Goal: Task Accomplishment & Management: Use online tool/utility

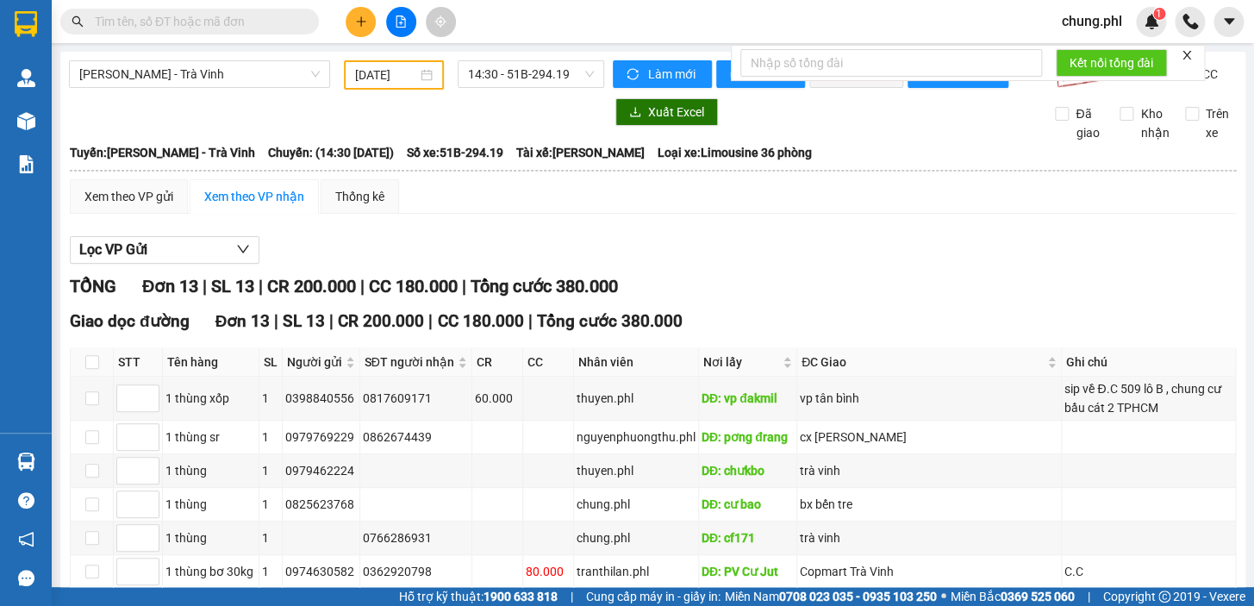
click at [1189, 52] on icon "close" at bounding box center [1187, 55] width 12 height 12
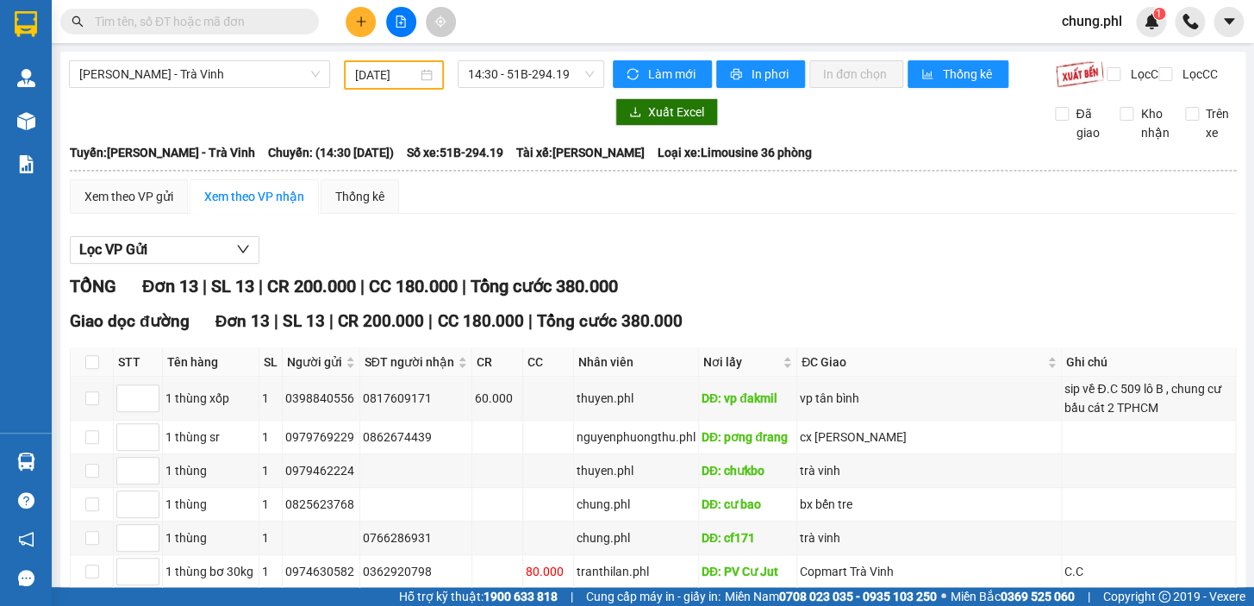
click at [388, 70] on input "[DATE]" at bounding box center [386, 75] width 63 height 19
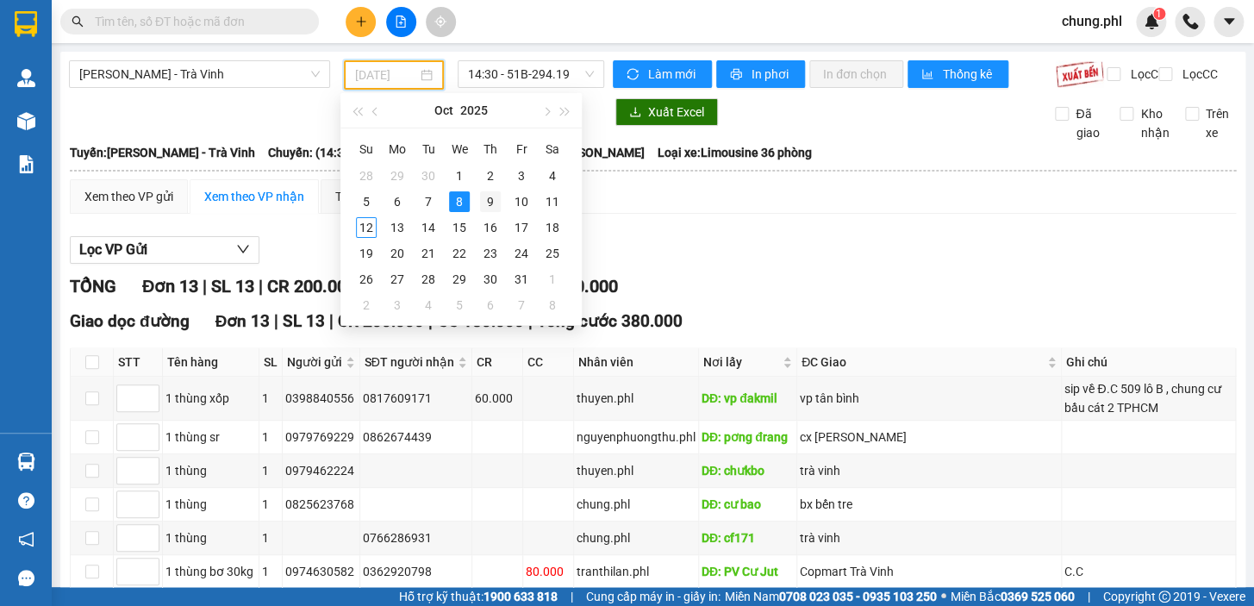
click at [484, 199] on div "9" at bounding box center [490, 201] width 21 height 21
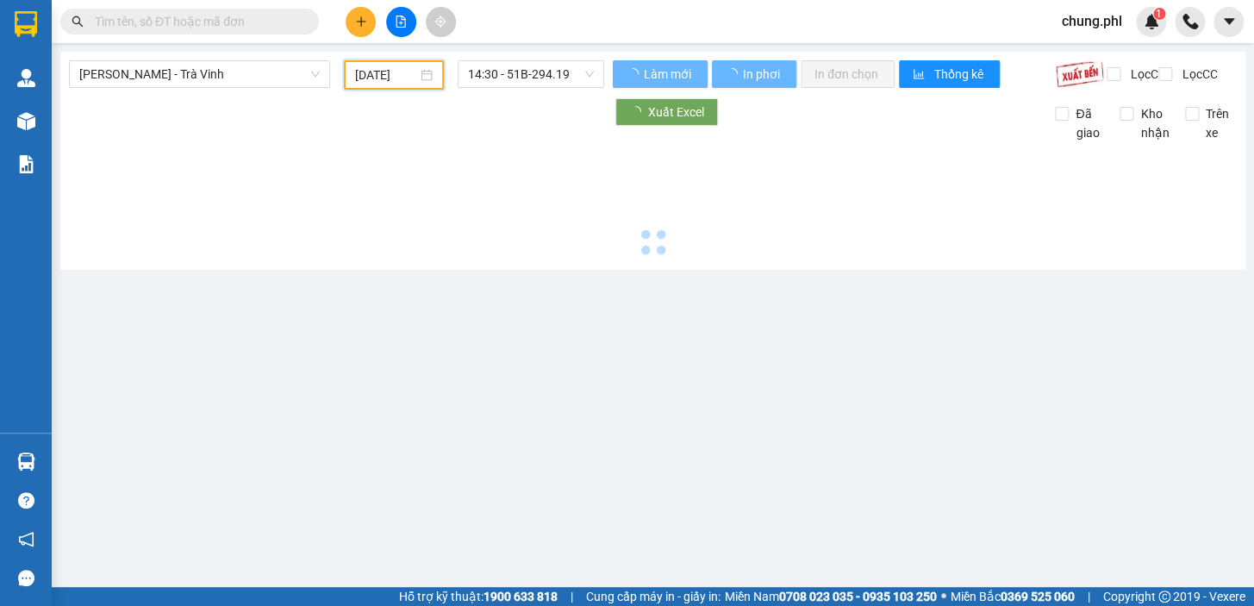
type input "[DATE]"
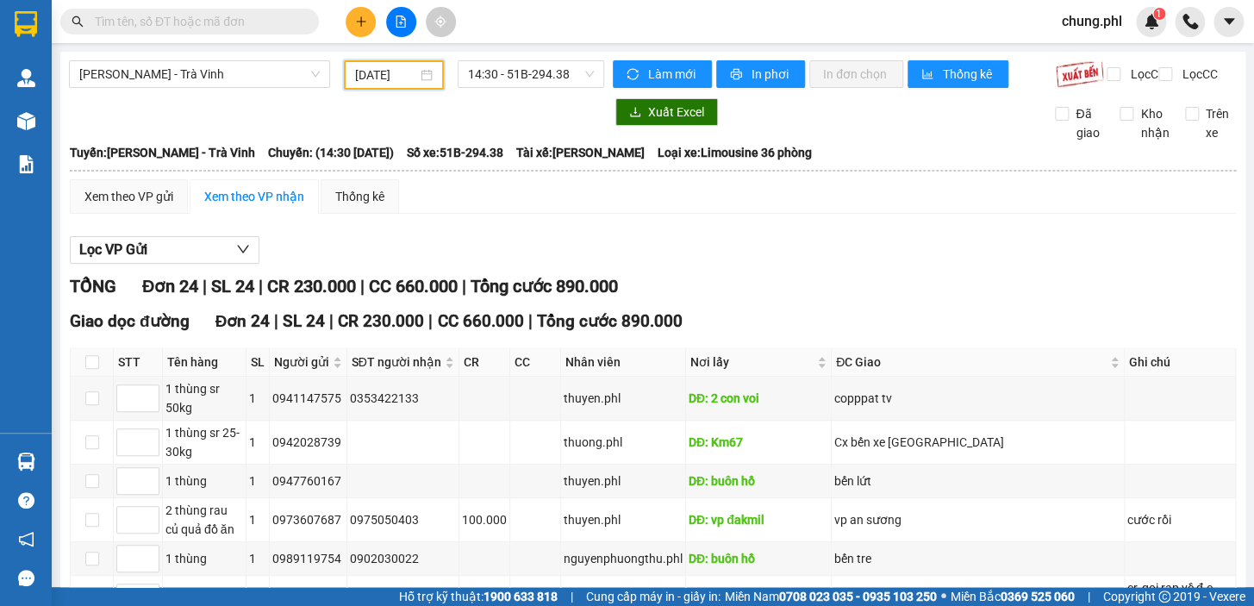
click at [187, 90] on div "[PERSON_NAME] - Trà Vinh [DATE] 14:30 - 51B-294.38" at bounding box center [336, 74] width 535 height 29
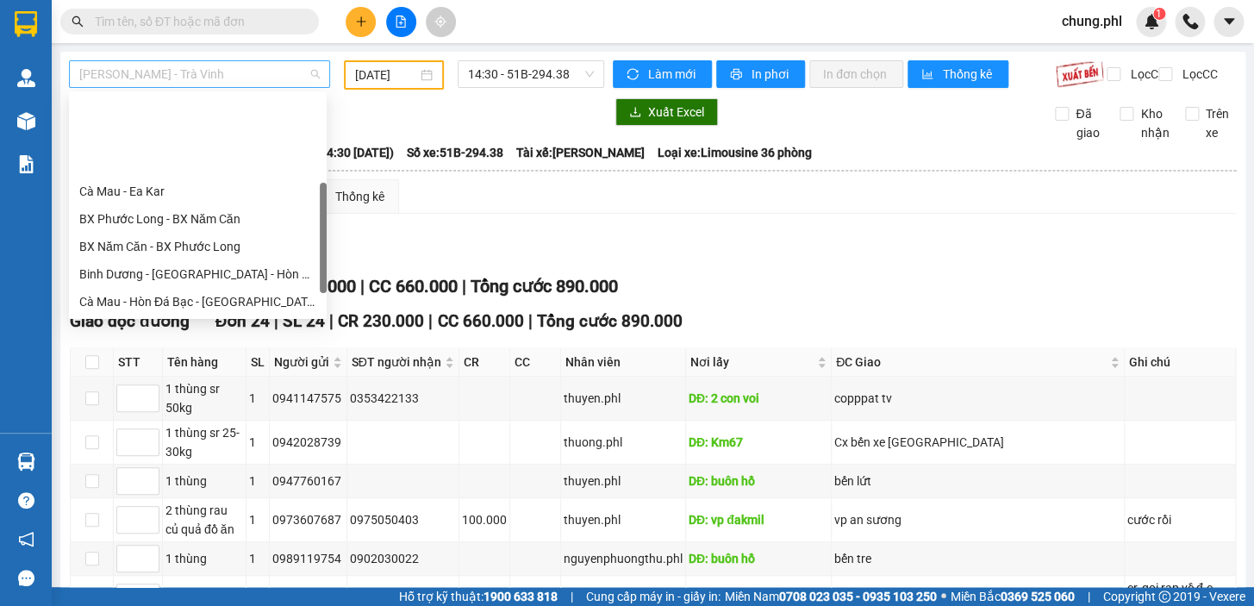
click at [178, 70] on span "[PERSON_NAME] - Trà Vinh" at bounding box center [199, 74] width 240 height 26
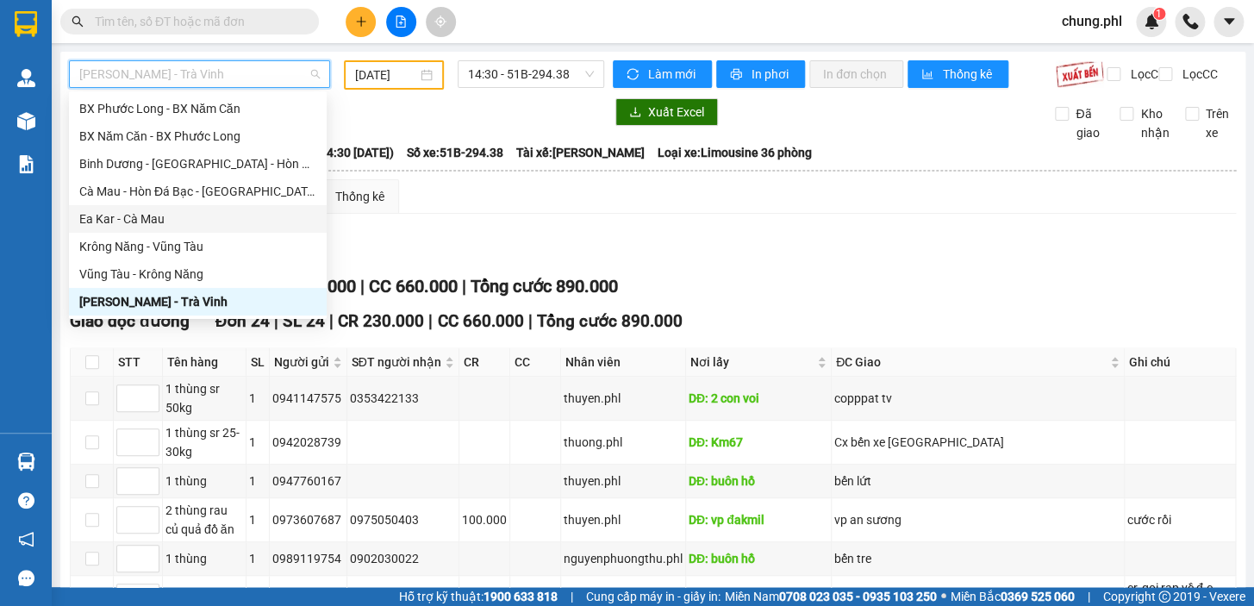
click at [147, 219] on div "Ea Kar - Cà Mau" at bounding box center [197, 218] width 237 height 19
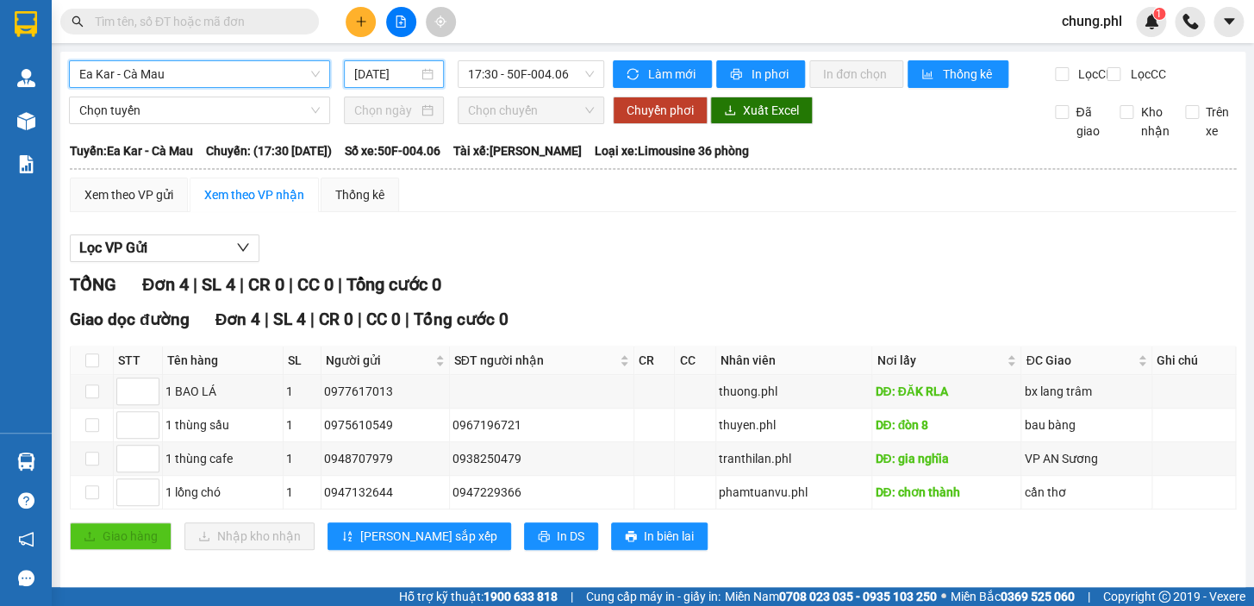
click at [384, 77] on input "[DATE]" at bounding box center [386, 74] width 65 height 19
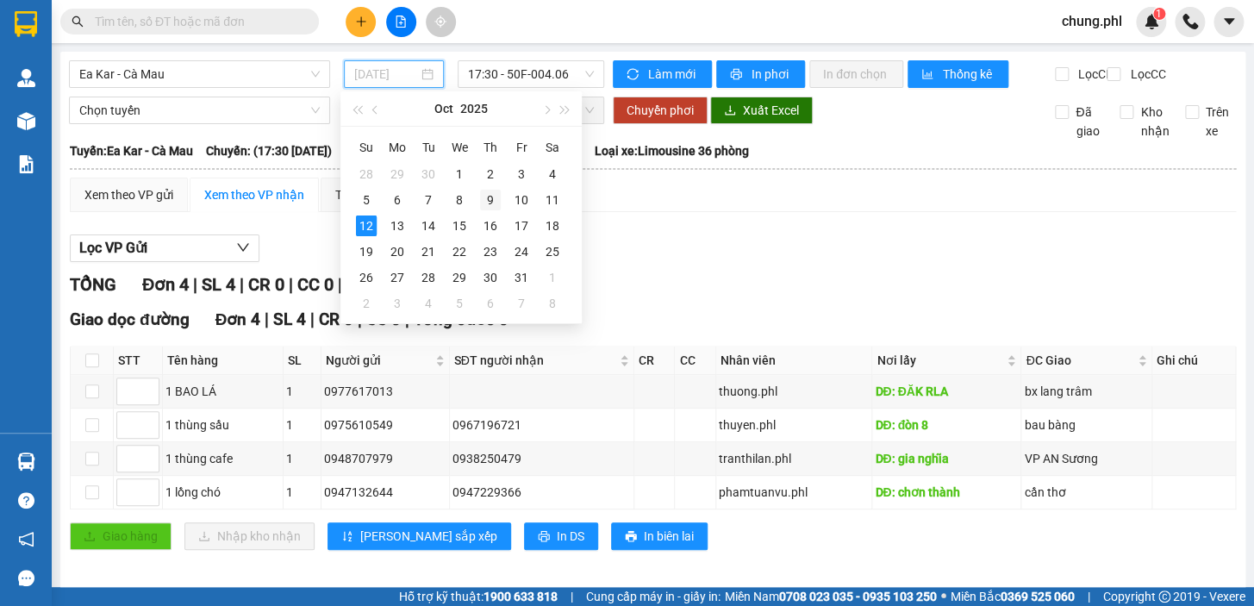
click at [500, 198] on div "9" at bounding box center [490, 200] width 21 height 21
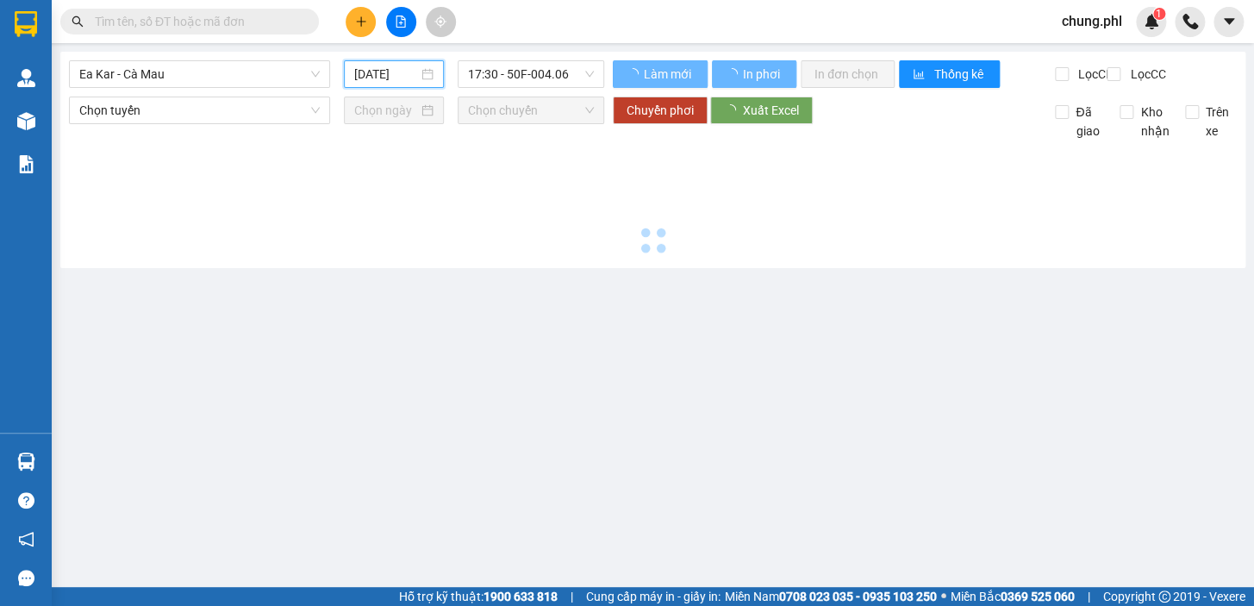
type input "[DATE]"
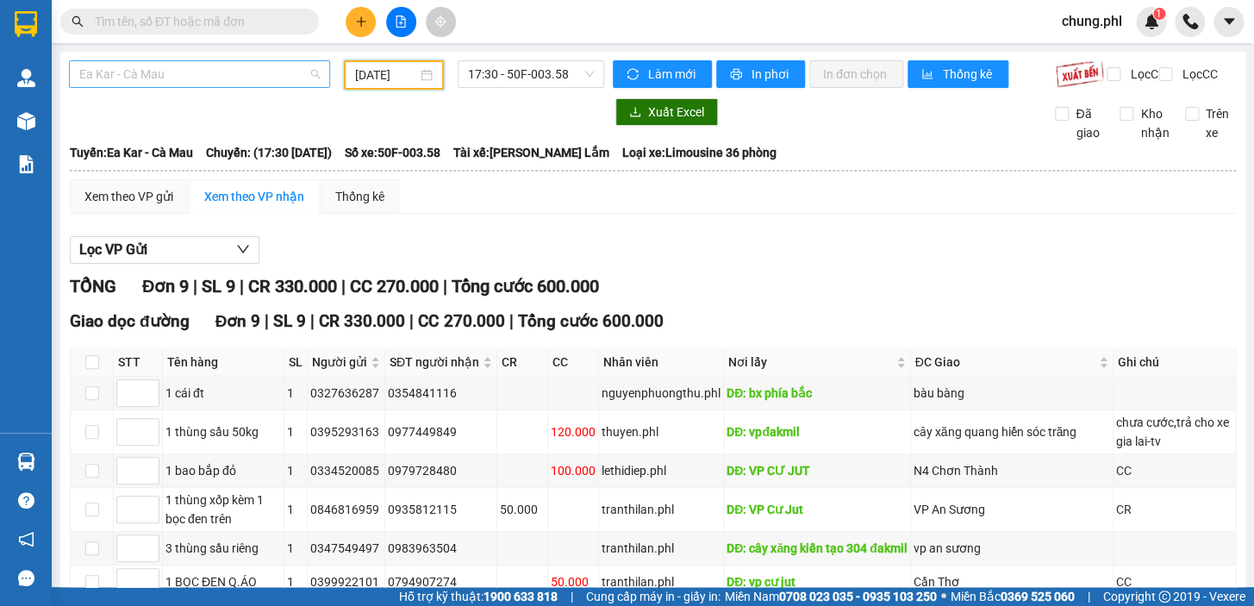
click at [231, 76] on span "Ea Kar - Cà Mau" at bounding box center [199, 74] width 240 height 26
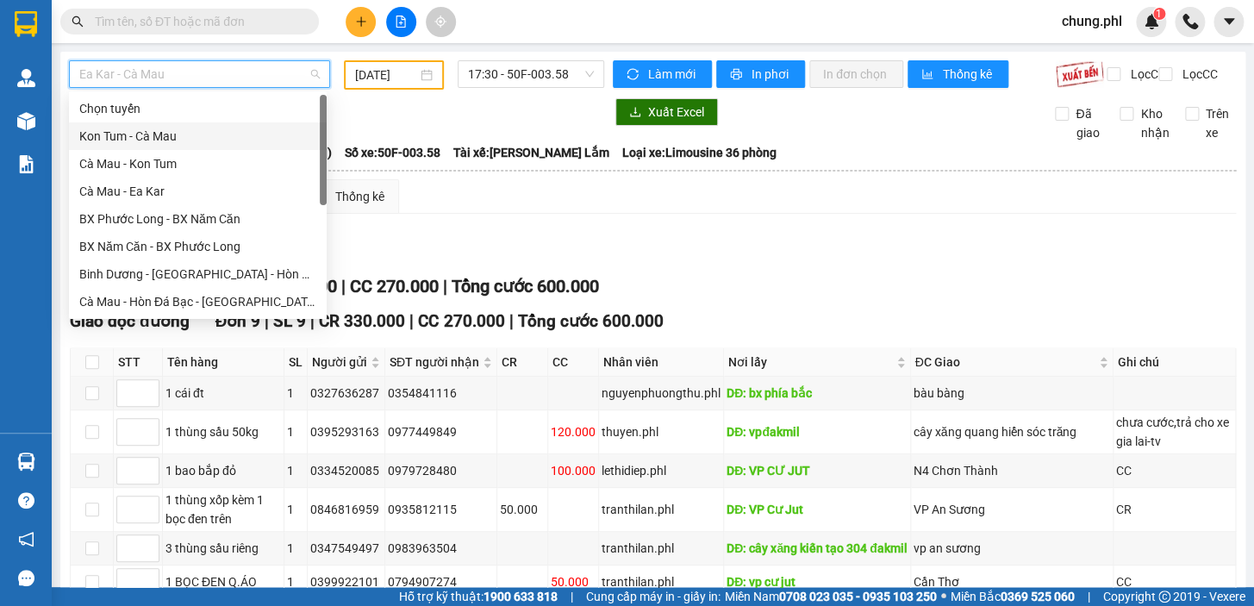
click at [160, 129] on div "Kon Tum - Cà Mau" at bounding box center [197, 136] width 237 height 19
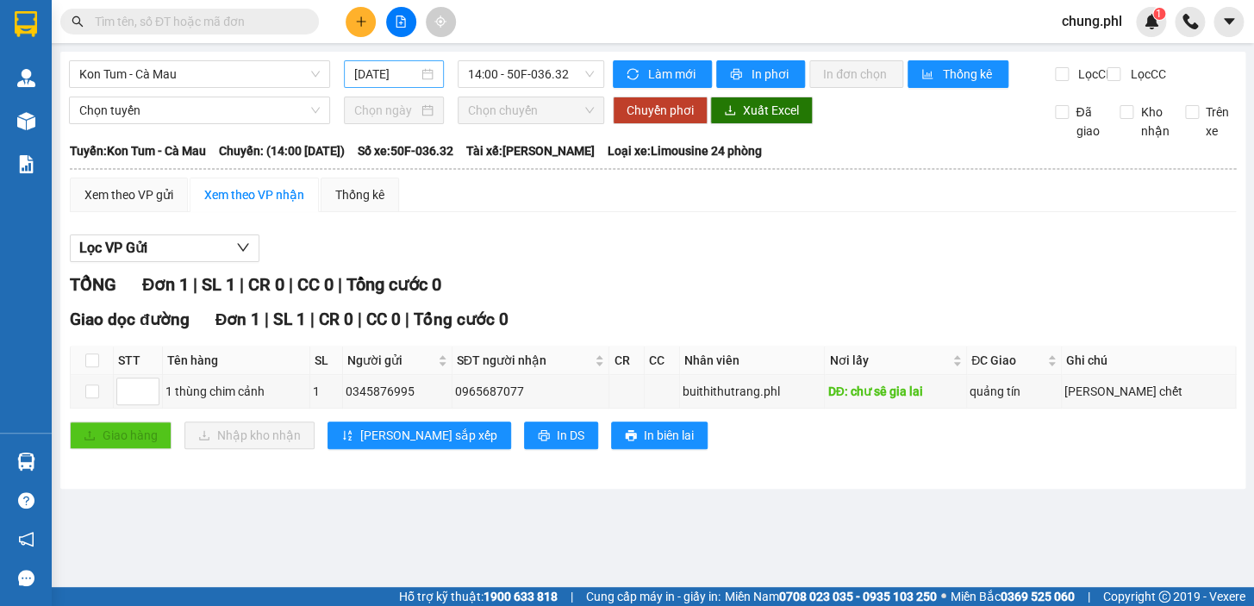
drag, startPoint x: 434, startPoint y: 55, endPoint x: 398, endPoint y: 67, distance: 37.3
click at [434, 56] on div "Kon Tum - Cà Mau [DATE] 14:00 - 50F-036.32 Làm mới In phơi In đơn chọn Thống kê…" at bounding box center [652, 270] width 1185 height 437
click at [397, 69] on input "[DATE]" at bounding box center [386, 74] width 65 height 19
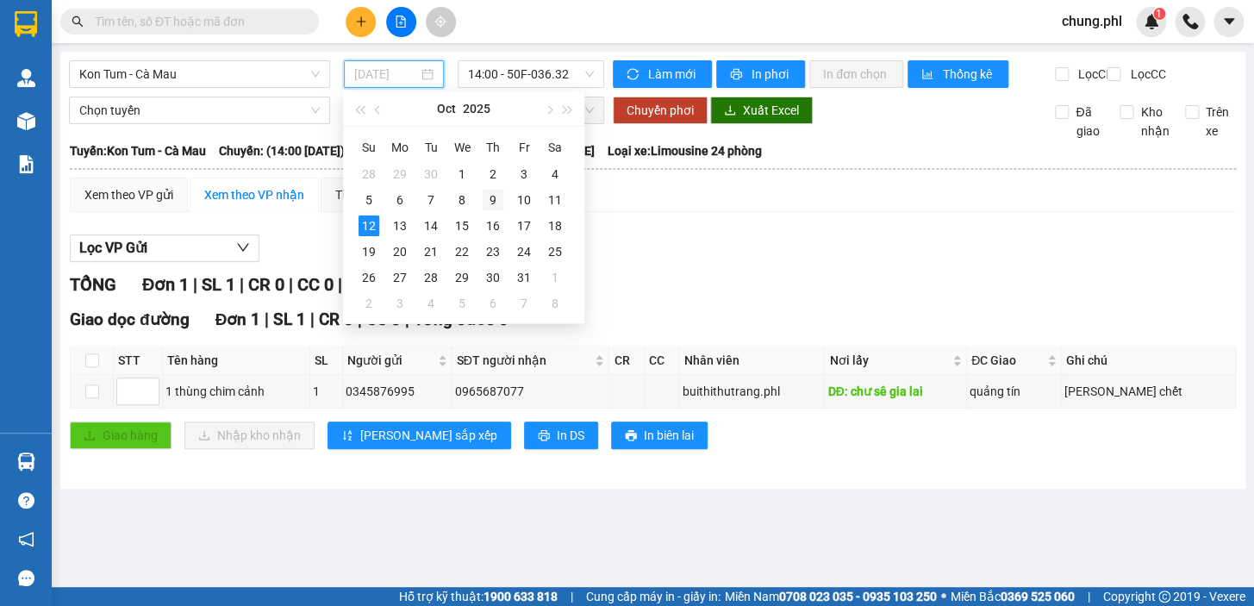
click at [491, 203] on div "9" at bounding box center [493, 200] width 21 height 21
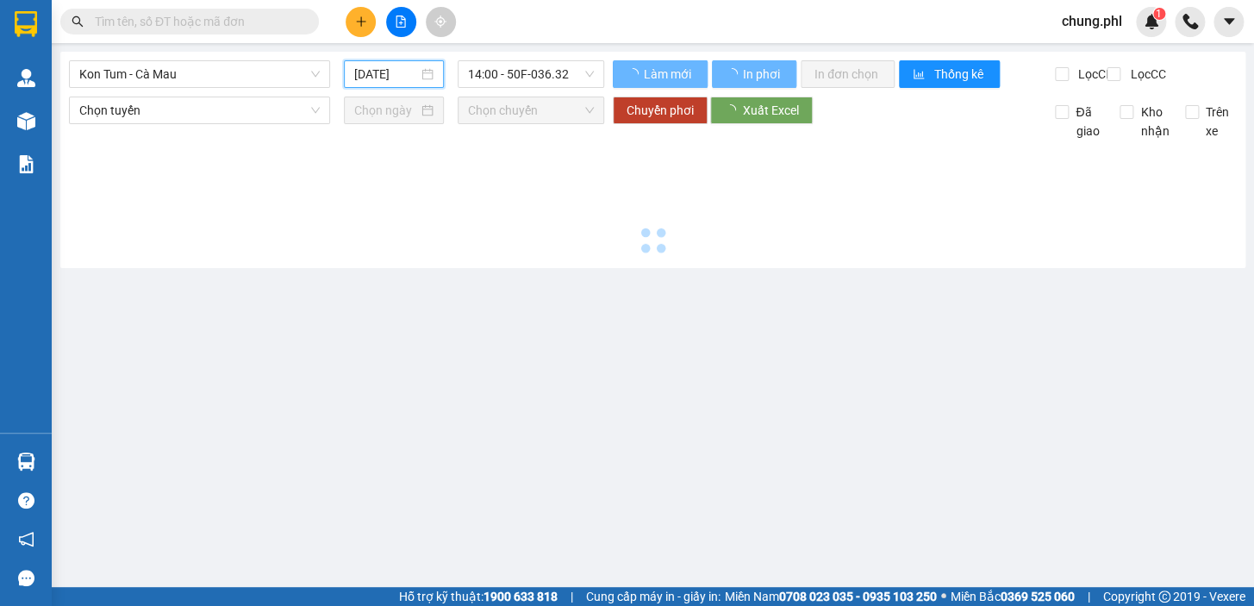
type input "[DATE]"
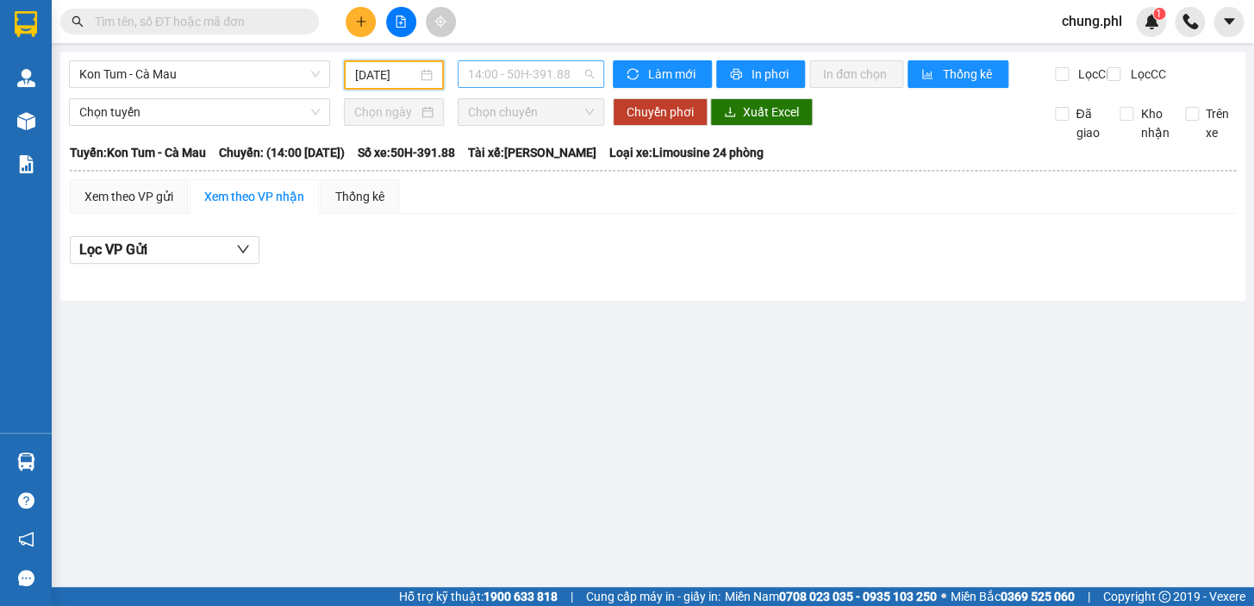
click at [565, 76] on span "14:00 - 50H-391.88" at bounding box center [531, 74] width 126 height 26
drag, startPoint x: 642, startPoint y: 400, endPoint x: 253, endPoint y: 271, distance: 409.7
click at [644, 397] on main "Kon Tum - Cà Mau [DATE] 14:00 - 50H-391.88 Làm mới In phơi In đơn chọn Thống kê…" at bounding box center [627, 293] width 1254 height 587
click at [567, 72] on span "14:00 - 50H-391.88" at bounding box center [531, 74] width 126 height 26
click at [526, 131] on div "14:00 - 50H-391.88" at bounding box center [535, 136] width 134 height 19
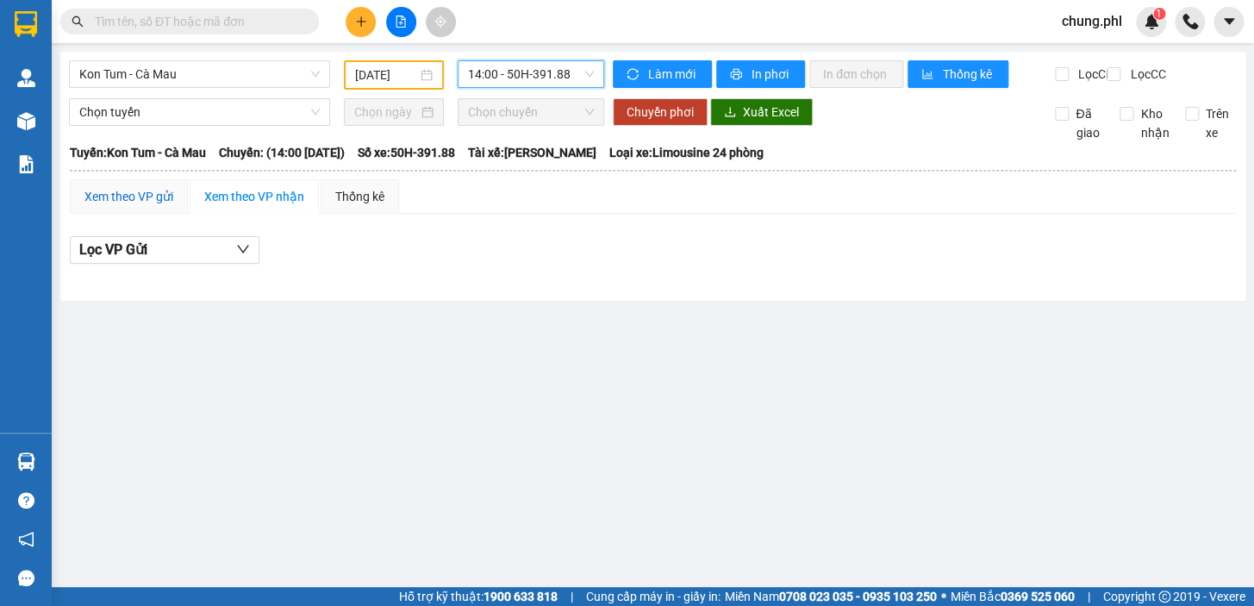
click at [155, 206] on div "Xem theo VP gửi" at bounding box center [128, 196] width 89 height 19
click at [275, 206] on div "Xem theo VP nhận" at bounding box center [254, 196] width 100 height 19
click at [244, 142] on div "Chọn tuyến Chọn chuyến Chuyển phơi Xuất Excel Đã giao Kho nhận Trên xe" at bounding box center [653, 120] width 1168 height 44
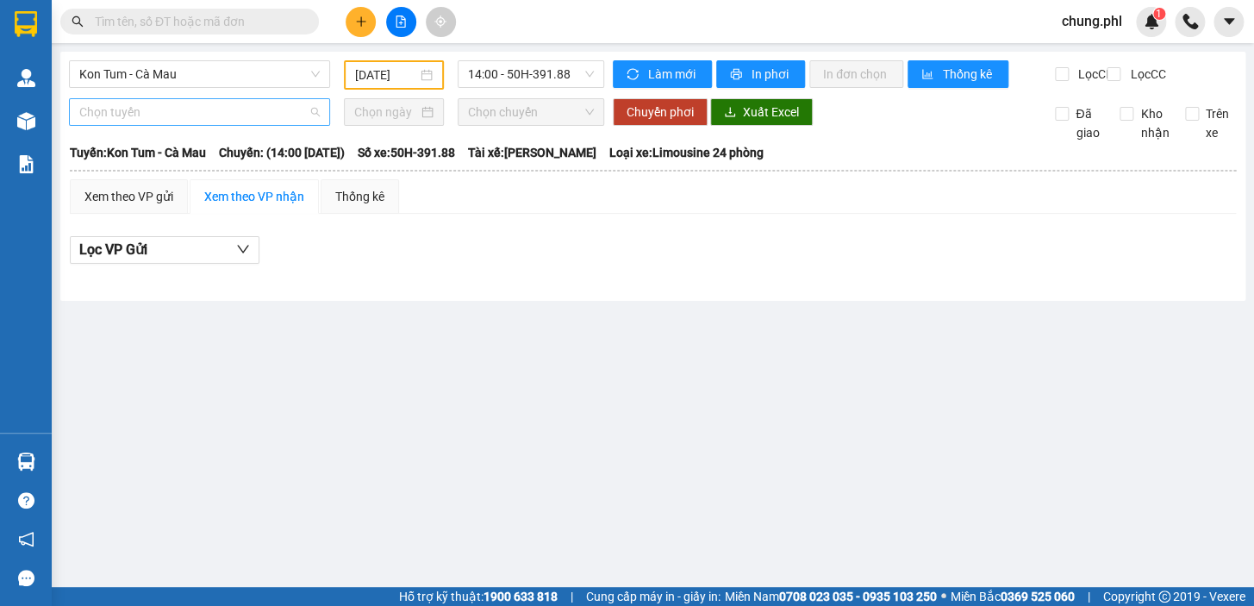
click at [241, 125] on span "Chọn tuyến" at bounding box center [199, 112] width 240 height 26
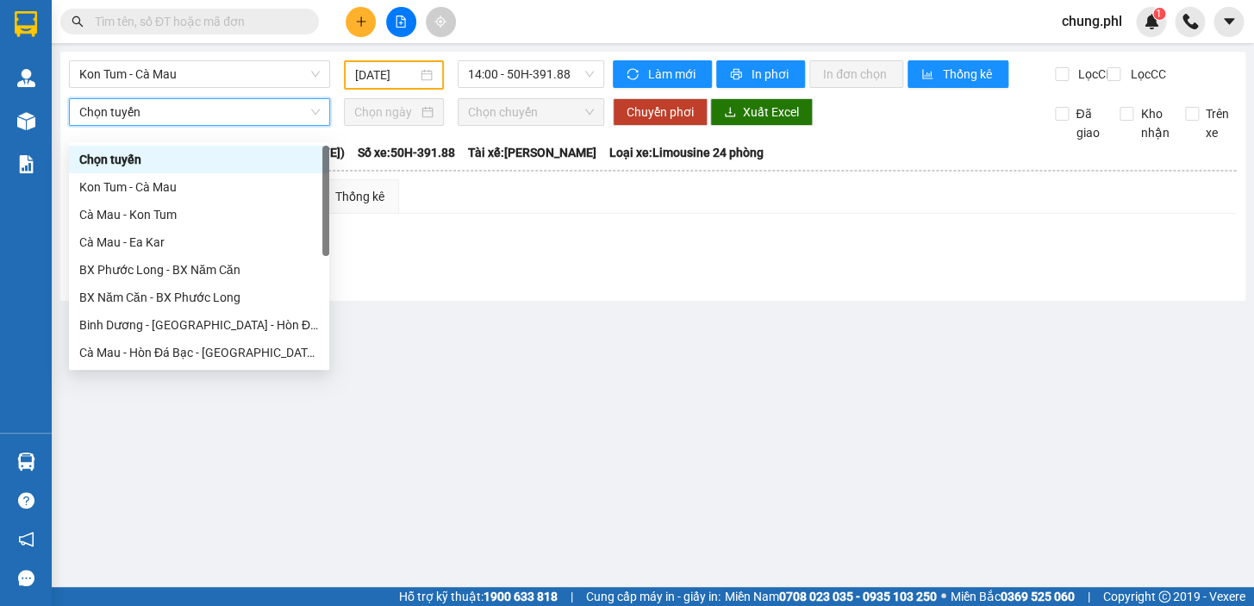
click at [259, 116] on span "Chọn tuyến" at bounding box center [199, 112] width 240 height 26
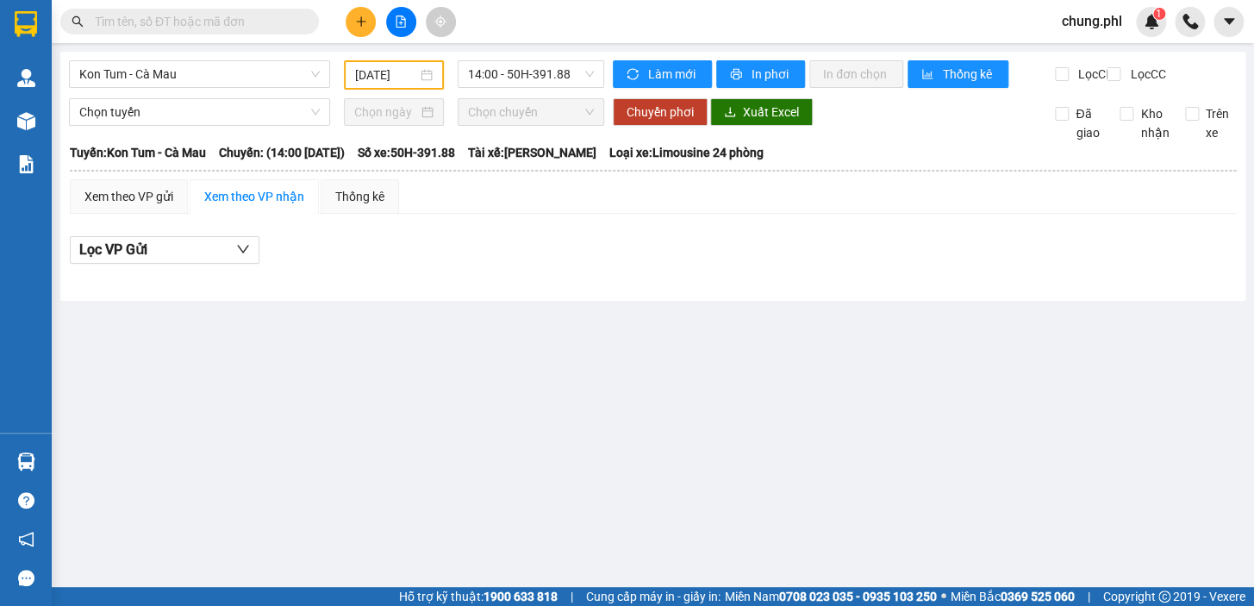
click at [308, 90] on div "Kon Tum - Cà Mau [DATE] 14:00 - 50H-391.88" at bounding box center [336, 74] width 535 height 29
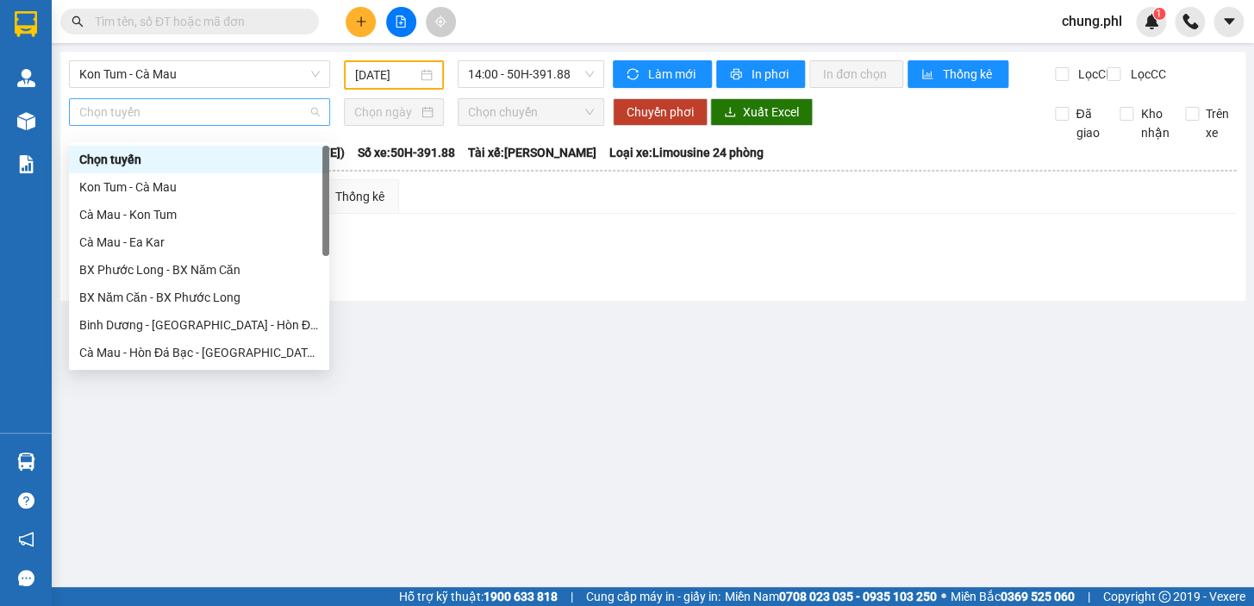
click at [301, 122] on span "Chọn tuyến" at bounding box center [199, 112] width 240 height 26
click at [198, 184] on div "Kon Tum - Cà Mau" at bounding box center [199, 187] width 240 height 19
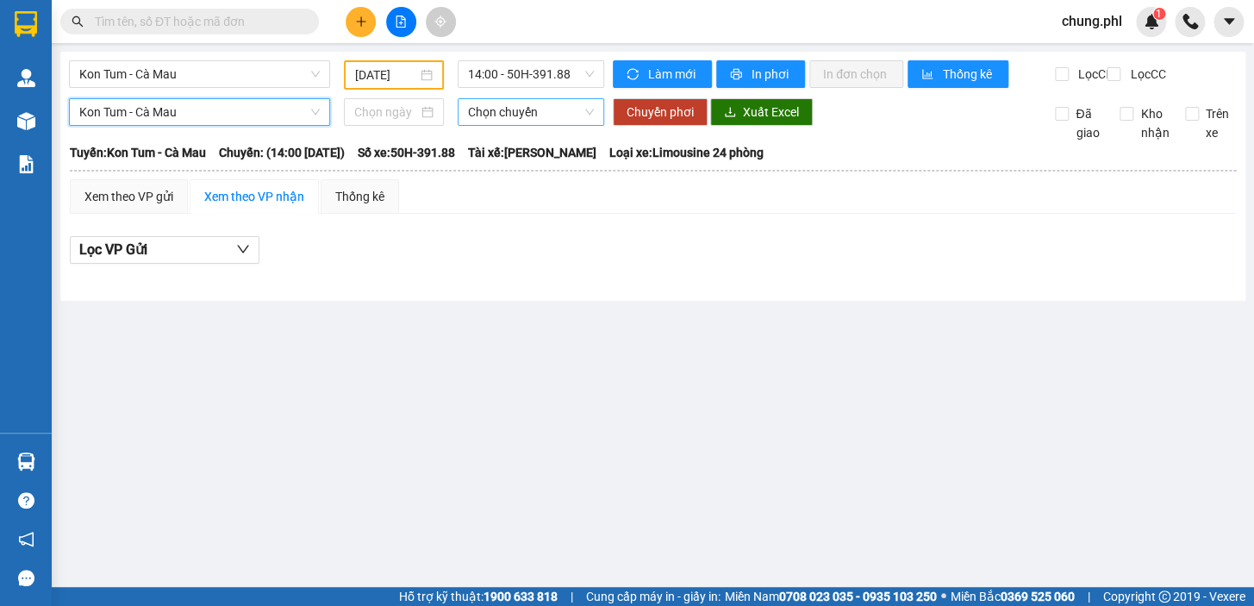
click at [536, 125] on span "Chọn chuyến" at bounding box center [531, 112] width 126 height 26
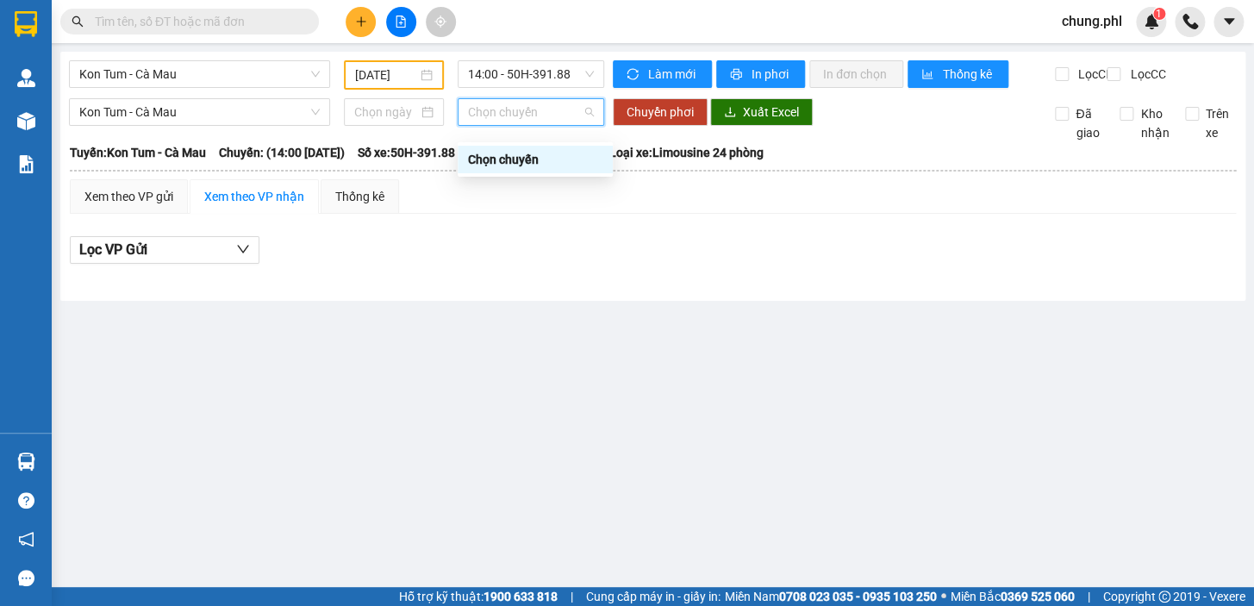
click at [512, 159] on div "Chọn chuyến" at bounding box center [535, 159] width 134 height 19
drag, startPoint x: 496, startPoint y: 278, endPoint x: 415, endPoint y: 142, distance: 157.7
click at [497, 277] on div "Lọc VP Gửi" at bounding box center [653, 255] width 1166 height 55
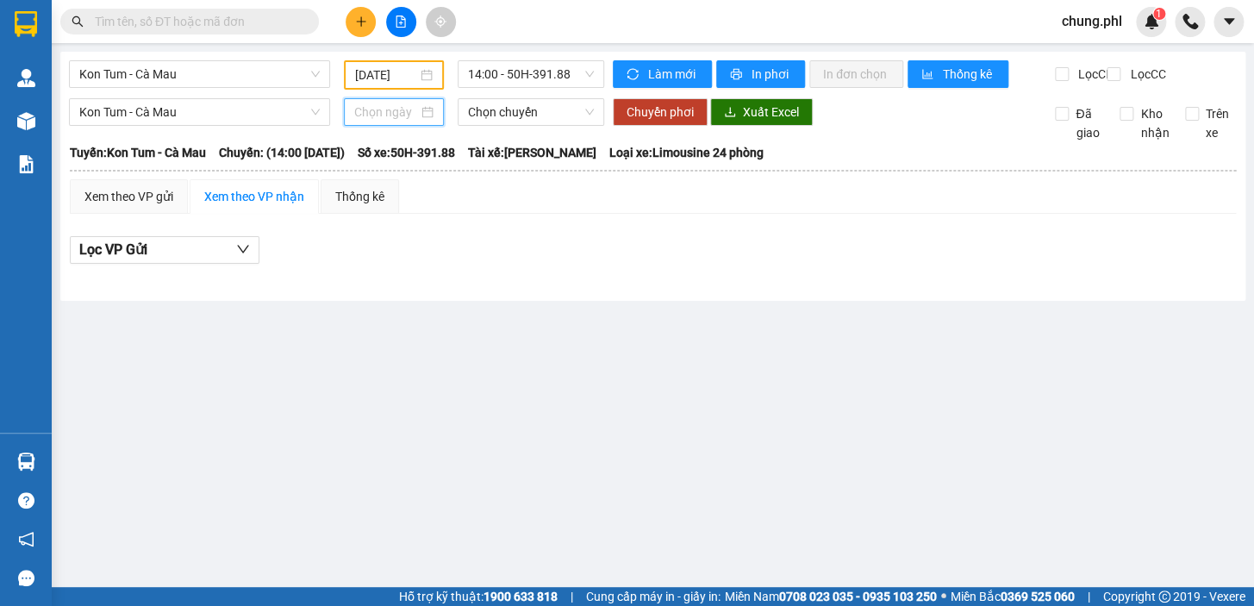
click at [402, 122] on input at bounding box center [386, 112] width 65 height 19
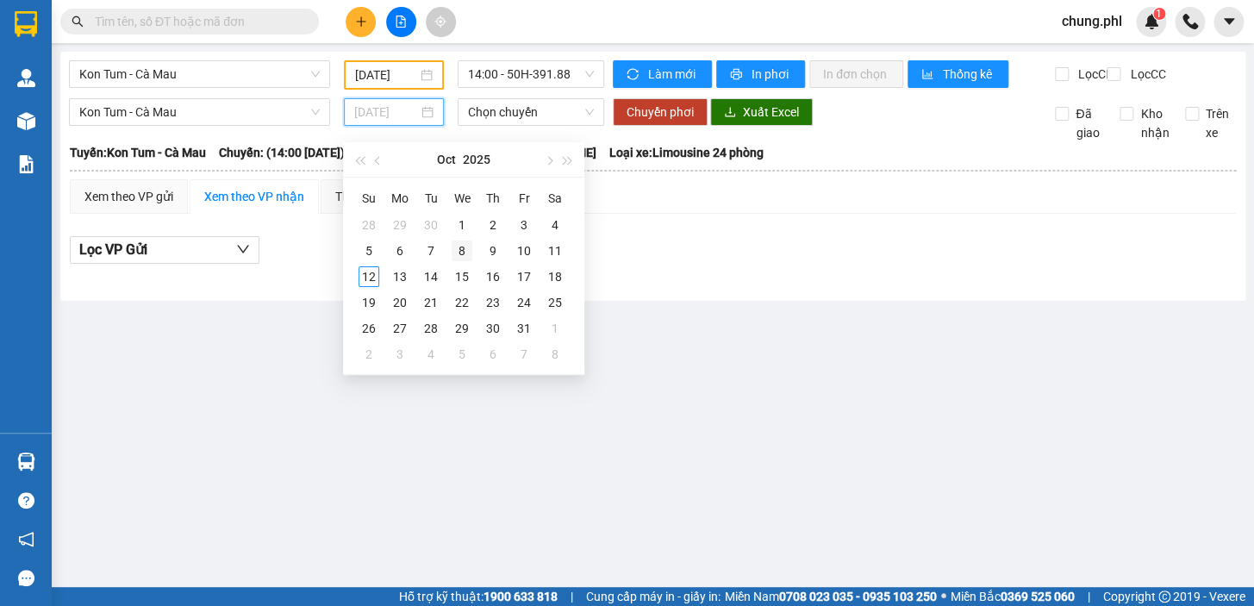
type input "[DATE]"
click at [453, 250] on div "8" at bounding box center [462, 250] width 21 height 21
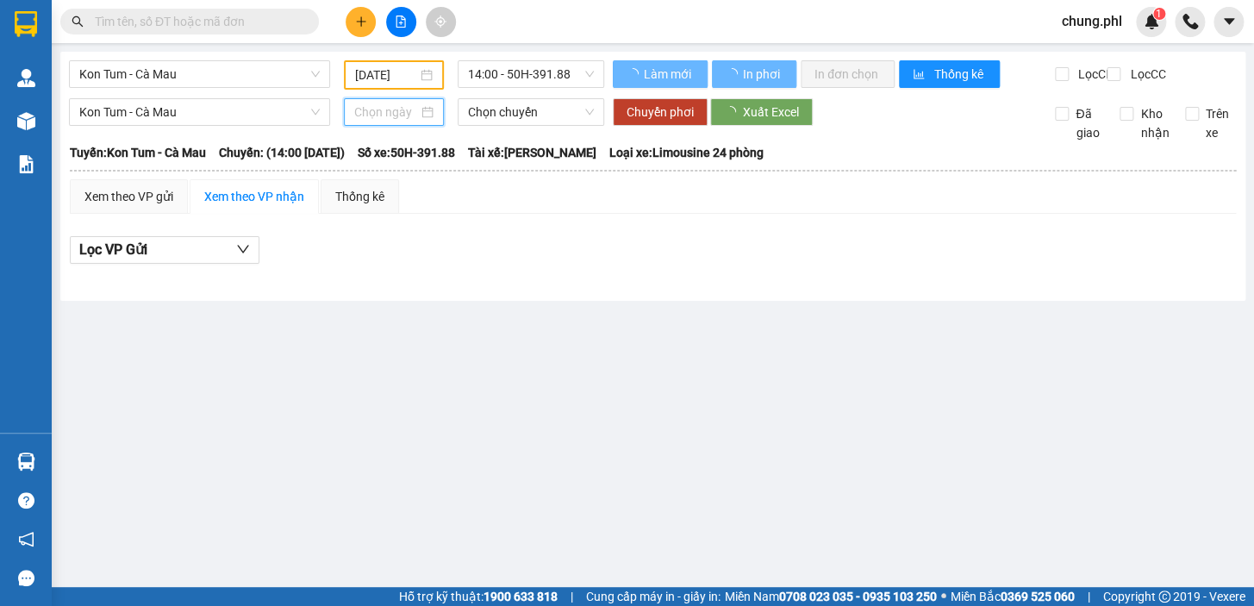
type input "[DATE]"
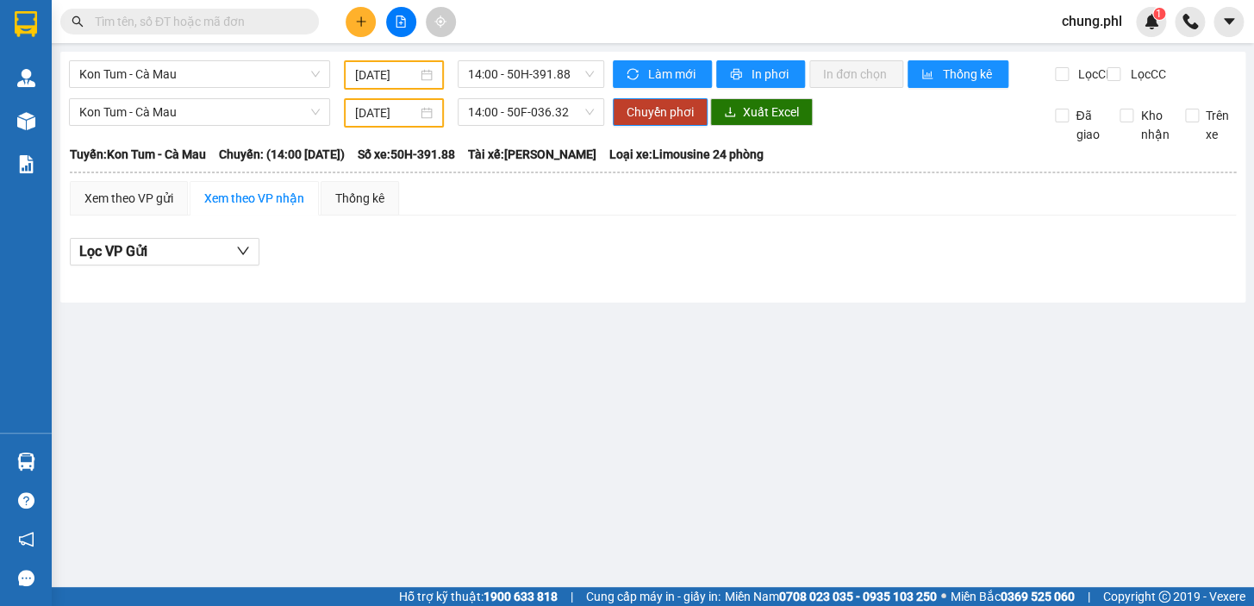
click at [585, 361] on main "Kon Tum - Cà Mau [DATE] 14:00 - 50H-391.88 Làm mới In phơi In đơn chọn Thống kê…" at bounding box center [627, 293] width 1254 height 587
click at [295, 73] on span "Kon Tum - Cà Mau" at bounding box center [199, 74] width 240 height 26
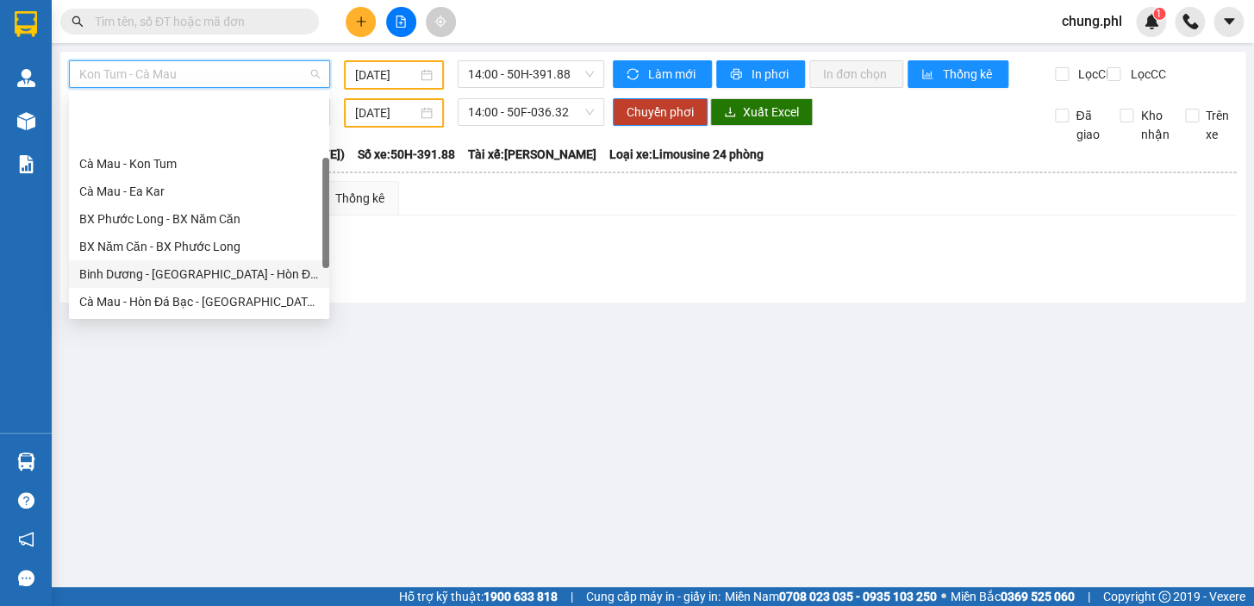
scroll to position [78, 0]
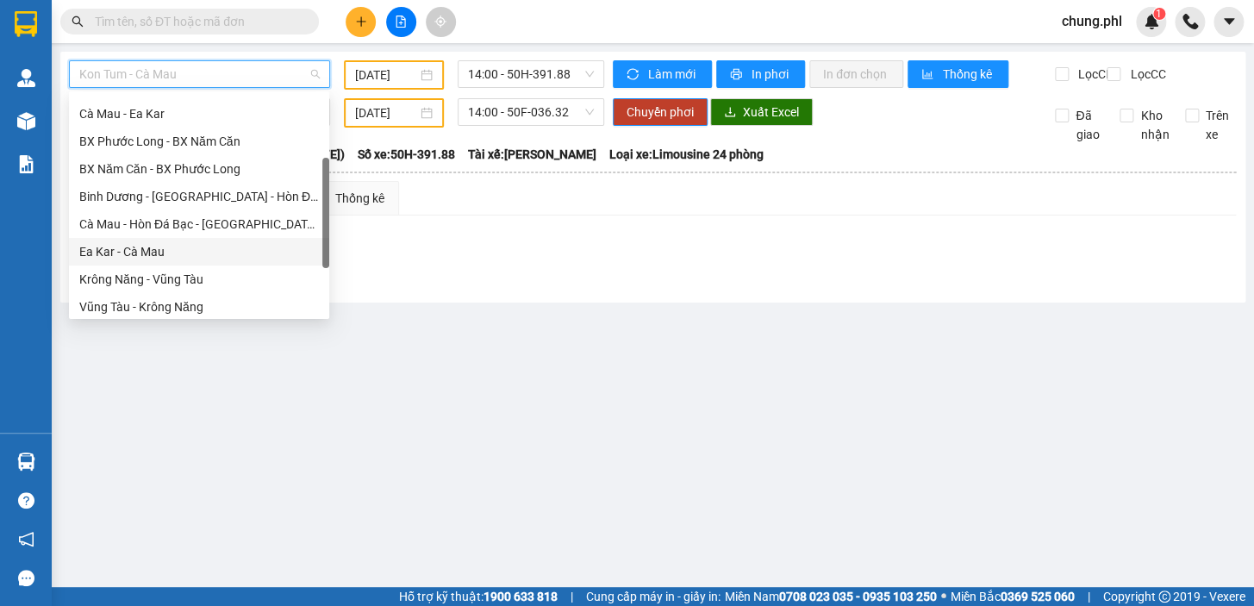
click at [128, 246] on div "Ea Kar - Cà Mau" at bounding box center [199, 251] width 240 height 19
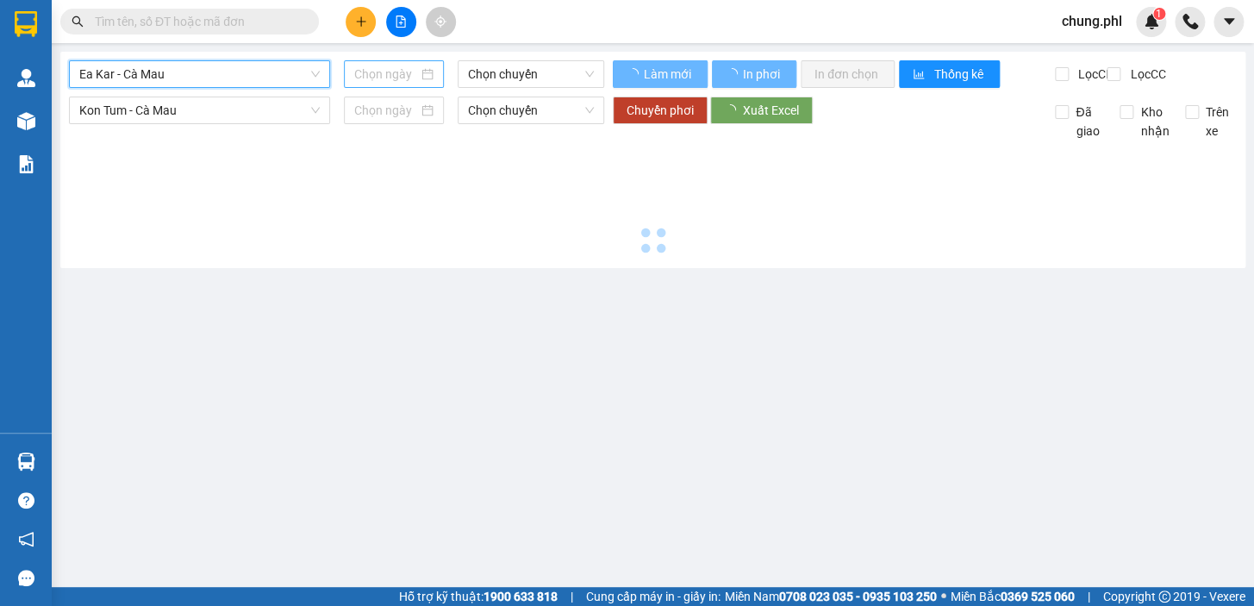
click at [378, 73] on input at bounding box center [386, 74] width 65 height 19
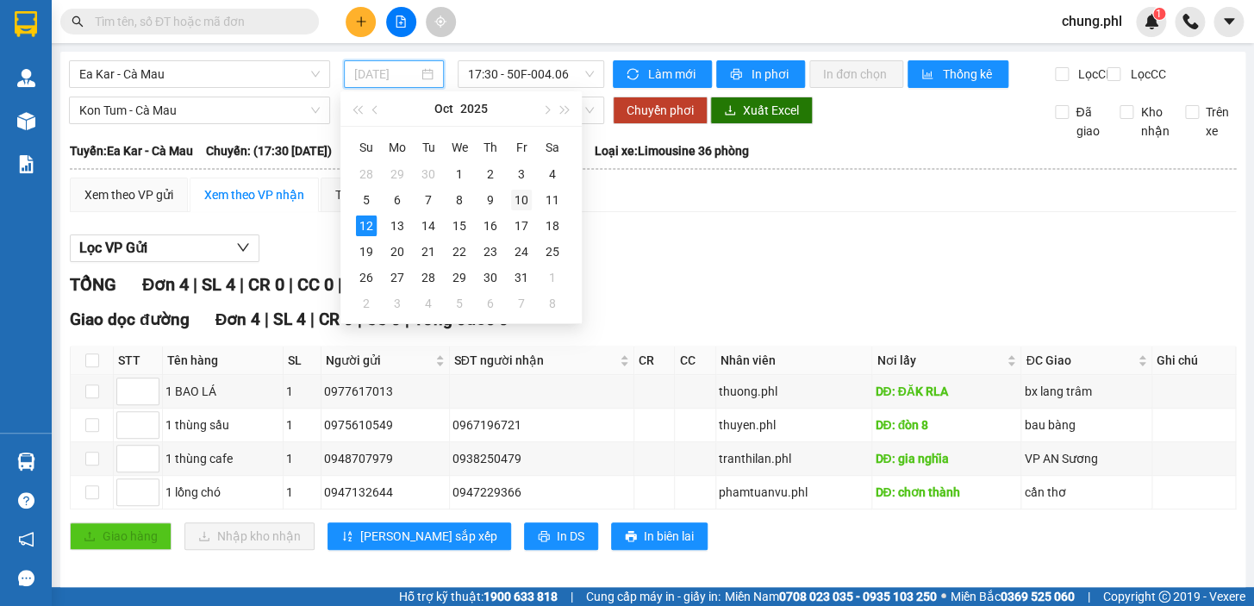
click at [509, 200] on td "10" at bounding box center [521, 200] width 31 height 26
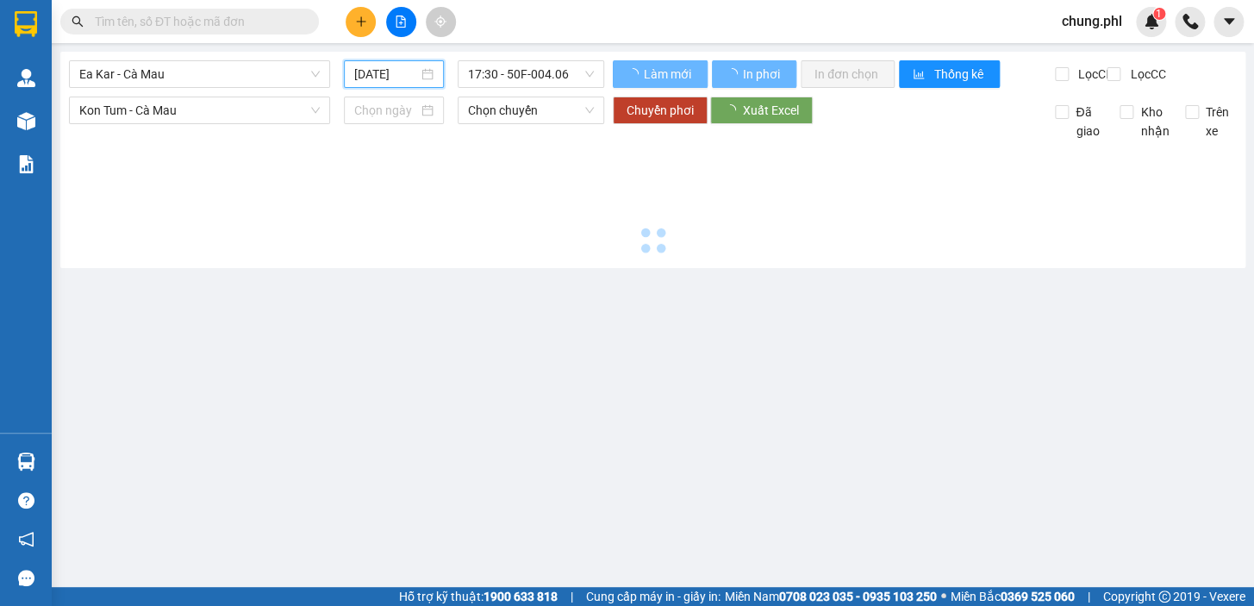
type input "[DATE]"
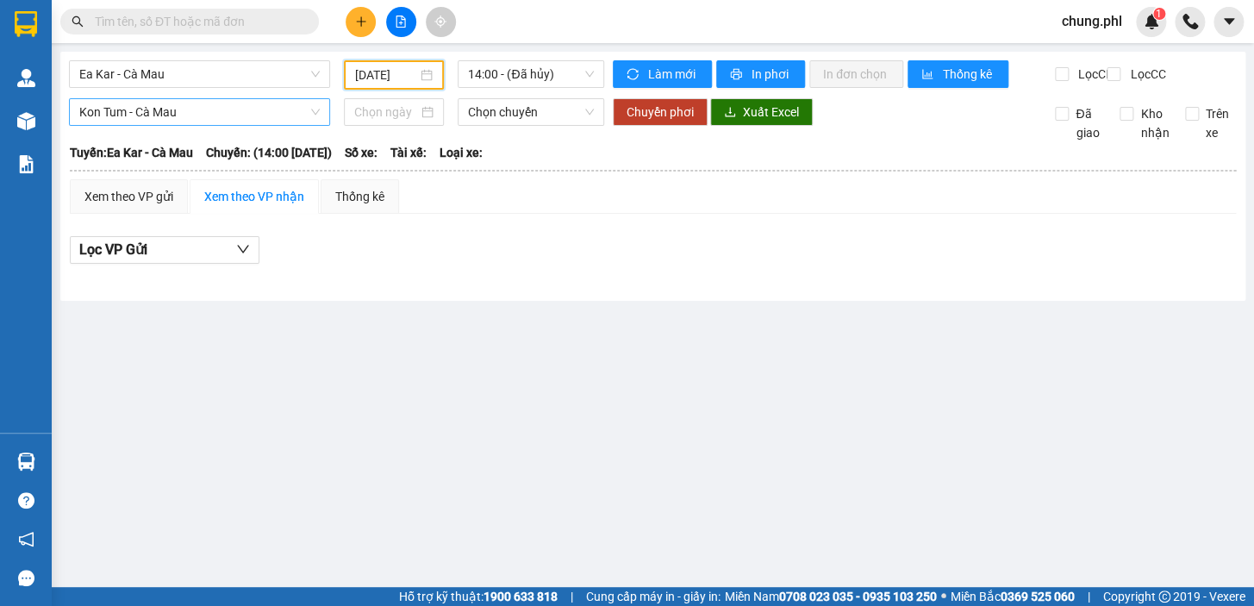
click at [272, 126] on div "Kon Tum - Cà Mau" at bounding box center [199, 112] width 261 height 28
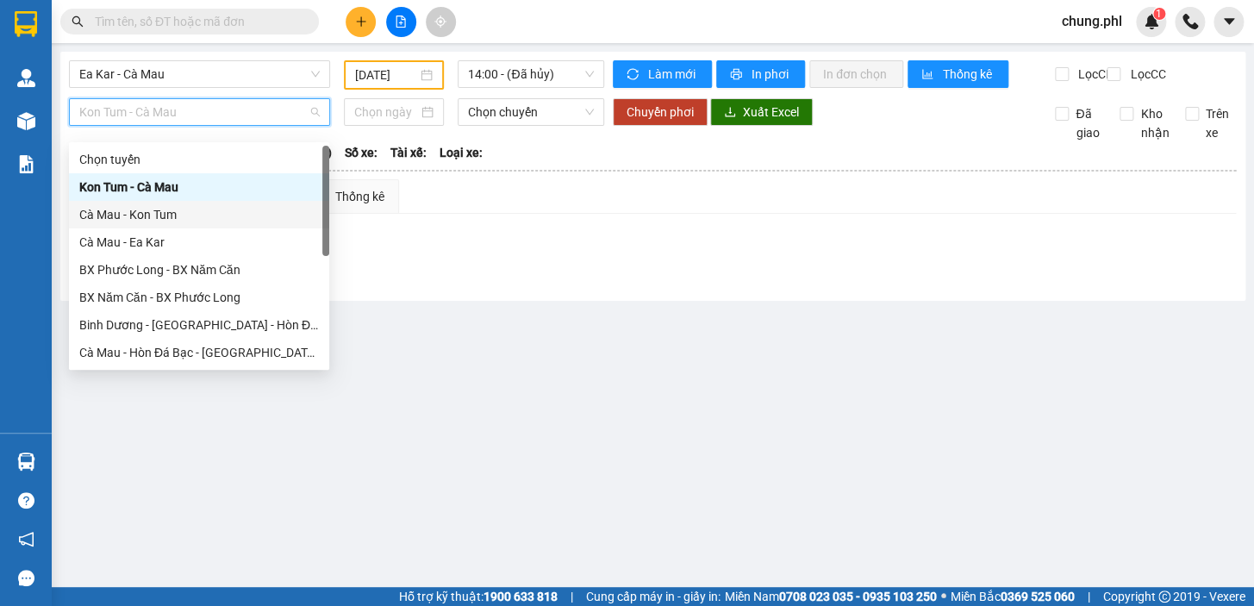
scroll to position [130, 0]
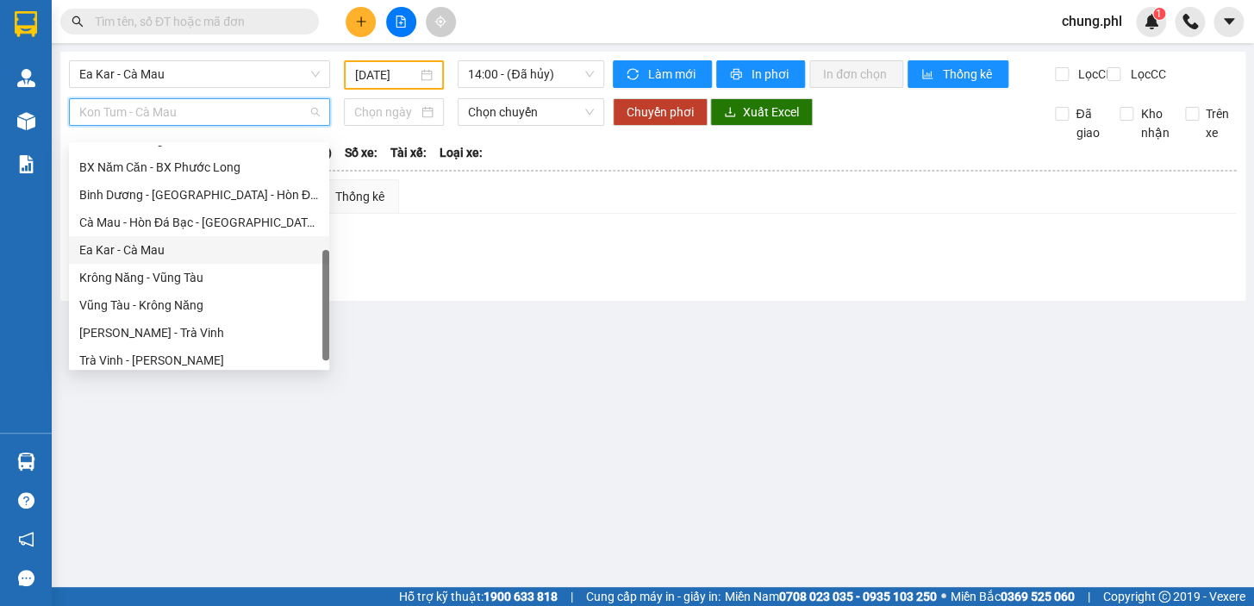
click at [130, 252] on div "Ea Kar - Cà Mau" at bounding box center [199, 249] width 240 height 19
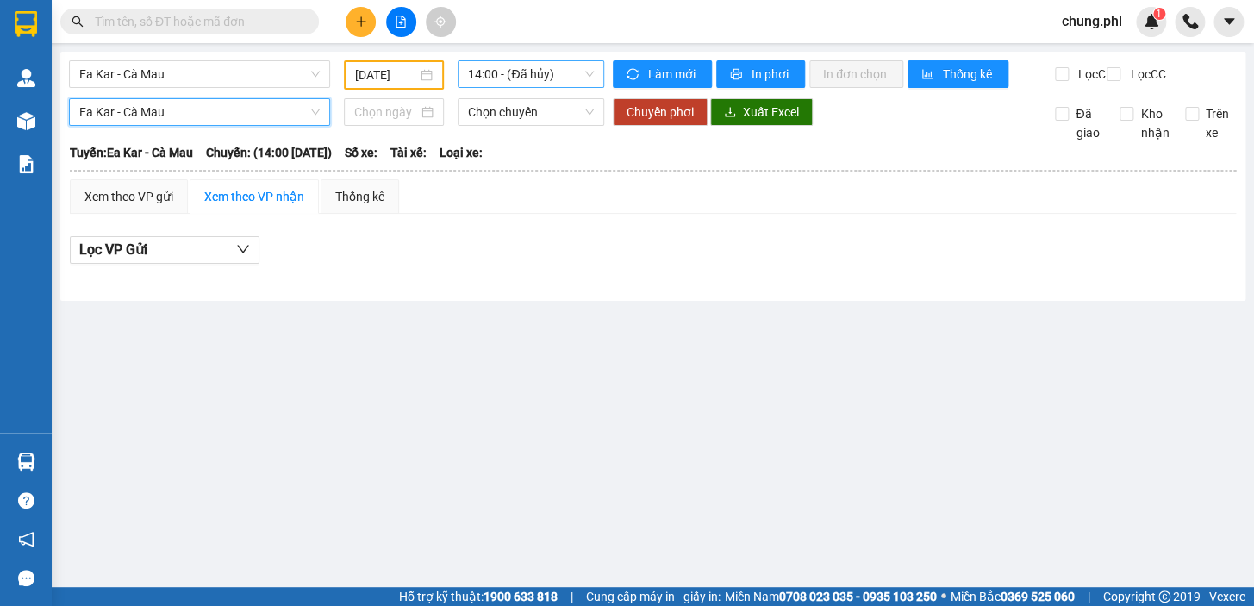
click at [524, 66] on span "14:00 - (Đã hủy)" at bounding box center [531, 74] width 126 height 26
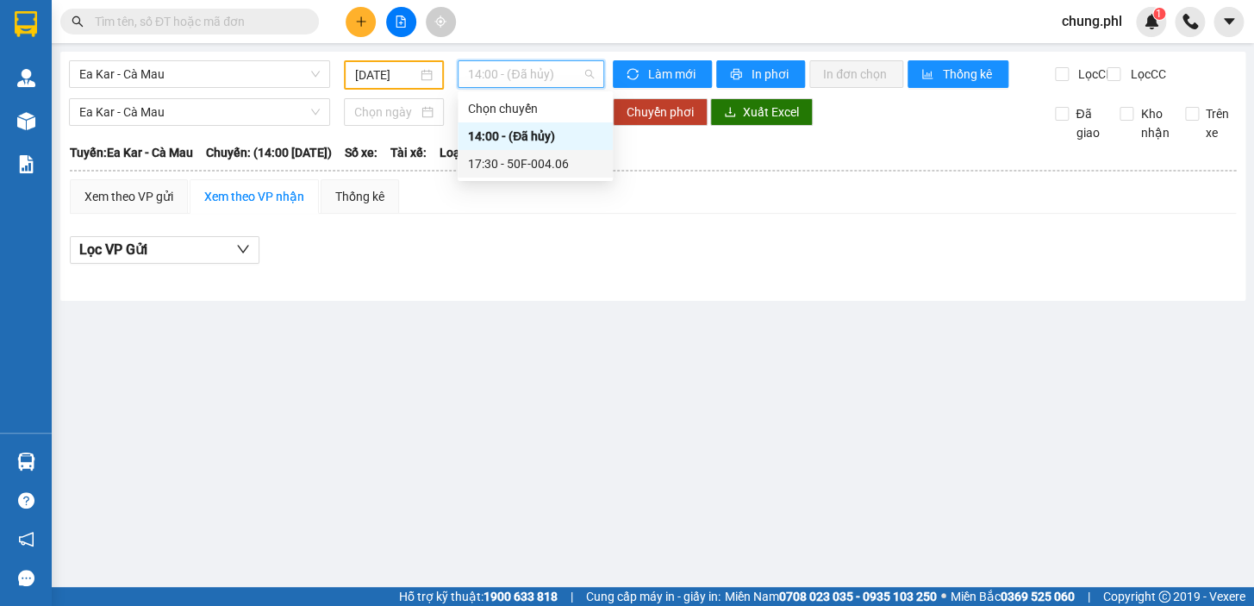
click at [533, 165] on div "17:30 - 50F-004.06" at bounding box center [535, 163] width 134 height 19
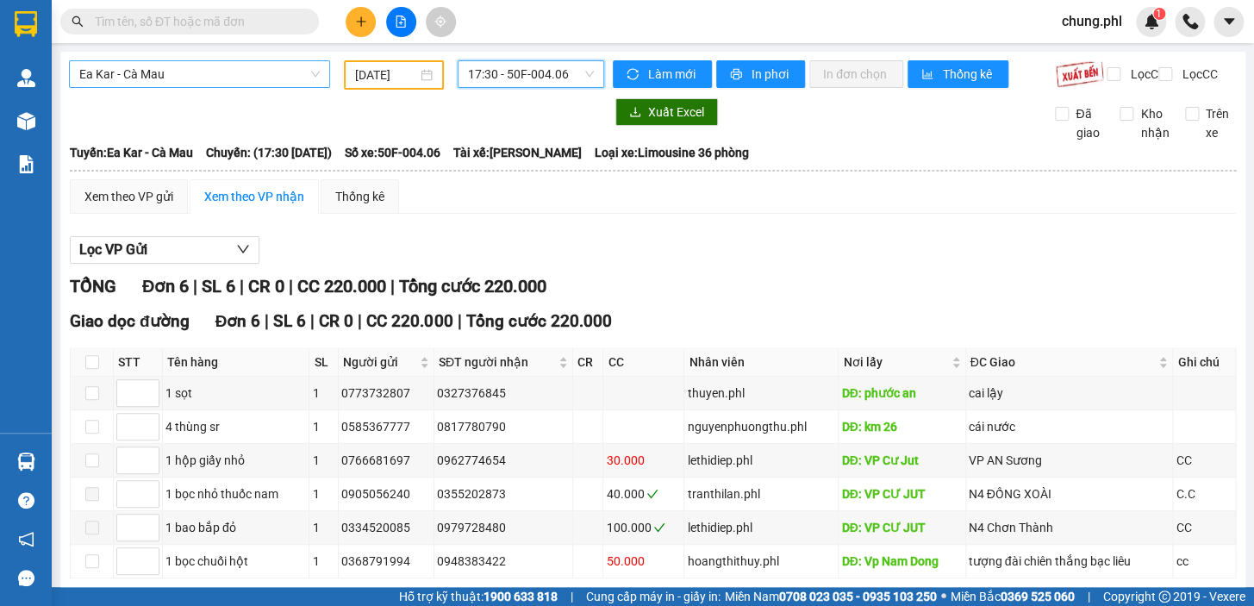
click at [196, 72] on span "Ea Kar - Cà Mau" at bounding box center [199, 74] width 240 height 26
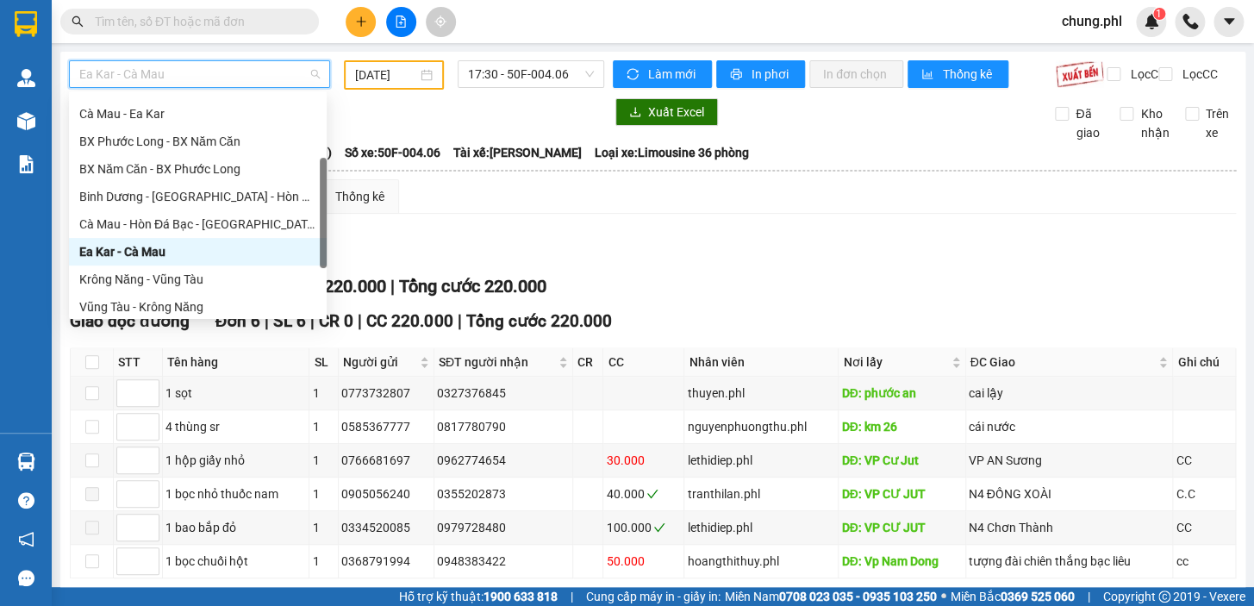
click at [191, 84] on span "Ea Kar - Cà Mau" at bounding box center [199, 74] width 240 height 26
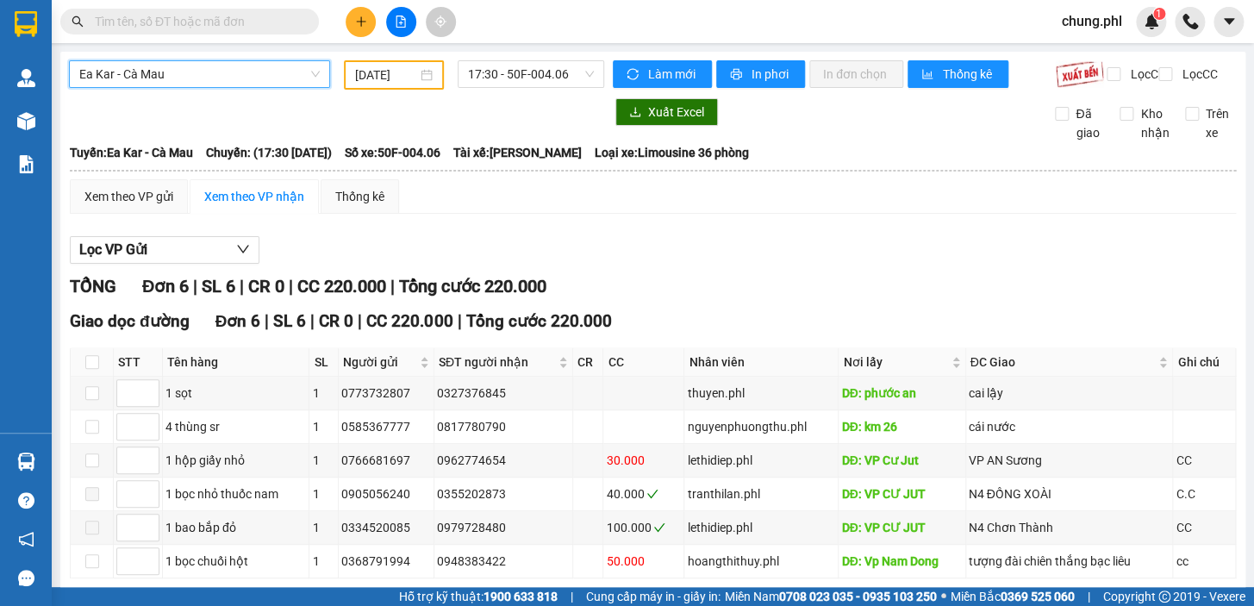
click at [202, 75] on span "Ea Kar - Cà Mau" at bounding box center [199, 74] width 240 height 26
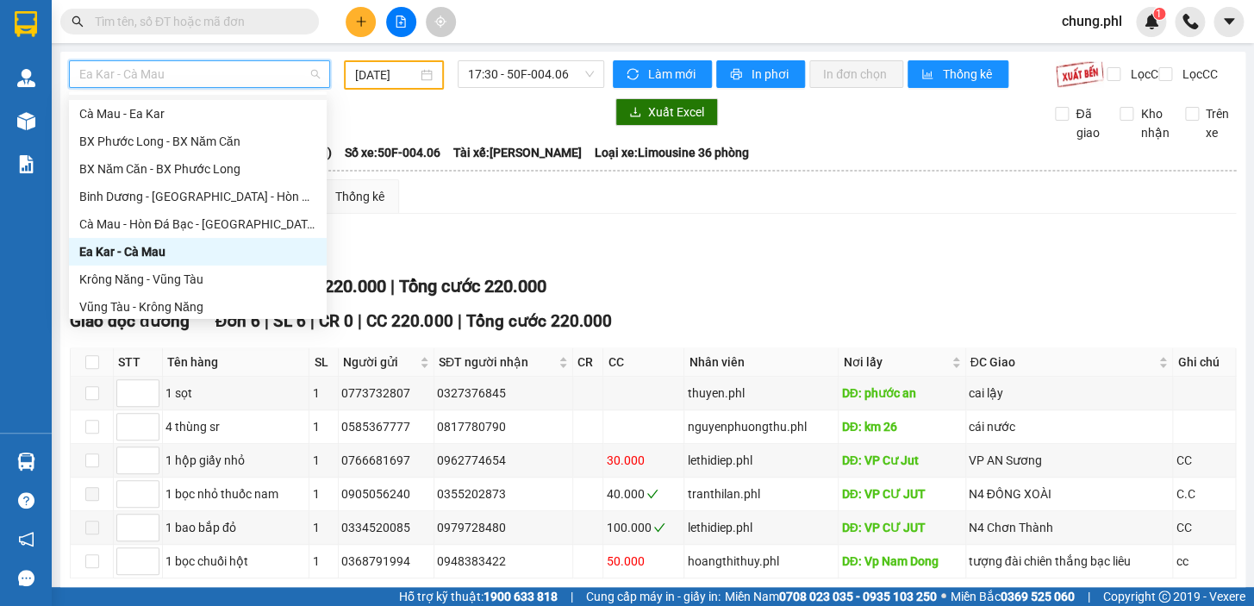
scroll to position [138, 0]
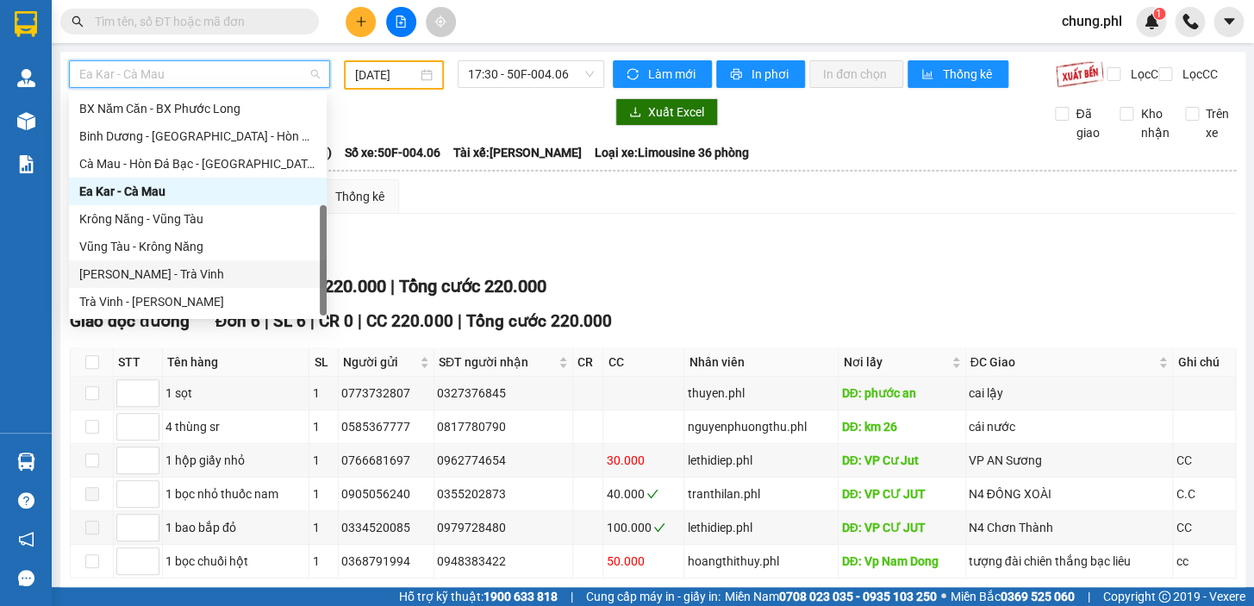
click at [114, 272] on div "[PERSON_NAME] - Trà Vinh" at bounding box center [197, 274] width 237 height 19
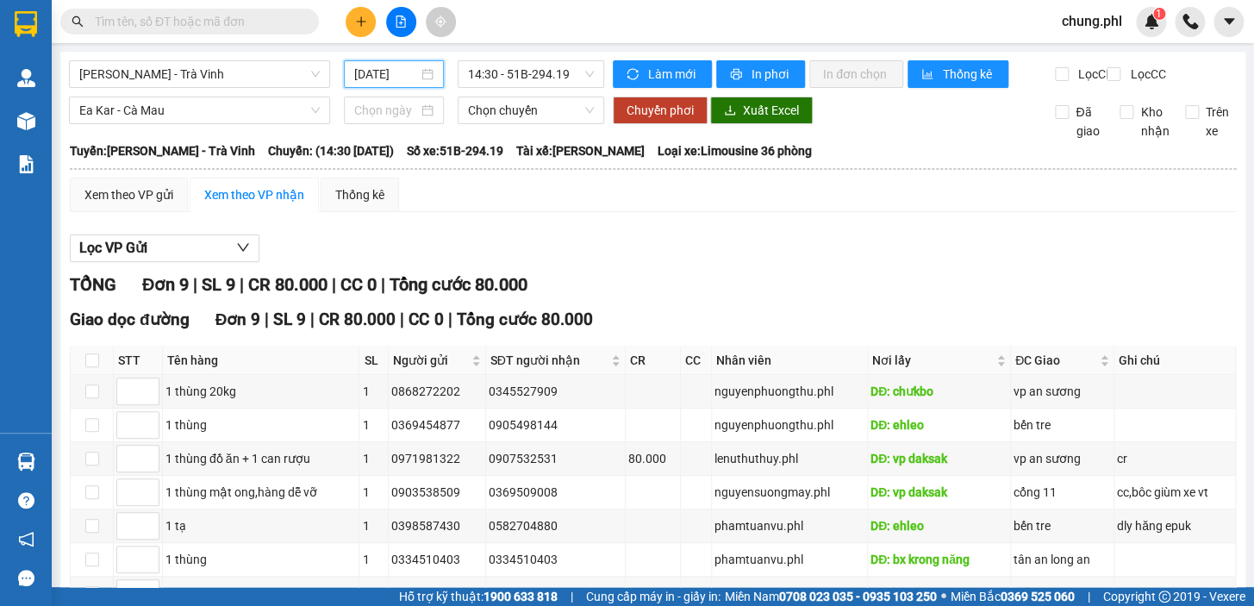
click at [403, 74] on input "[DATE]" at bounding box center [386, 74] width 65 height 19
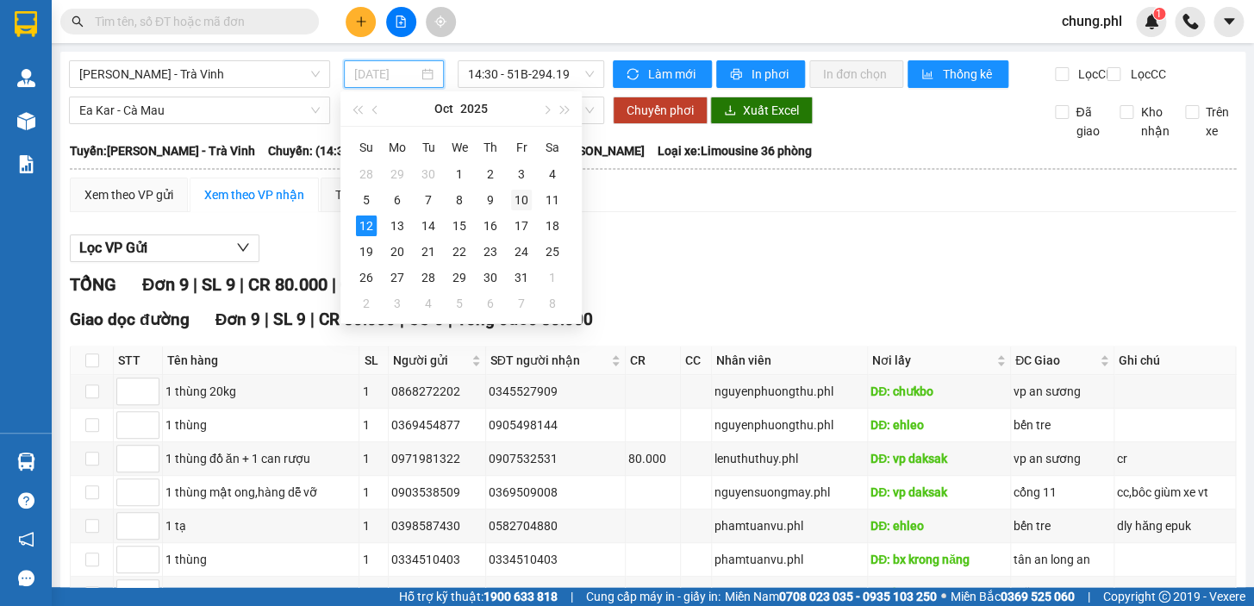
click at [524, 196] on div "10" at bounding box center [521, 200] width 21 height 21
type input "[DATE]"
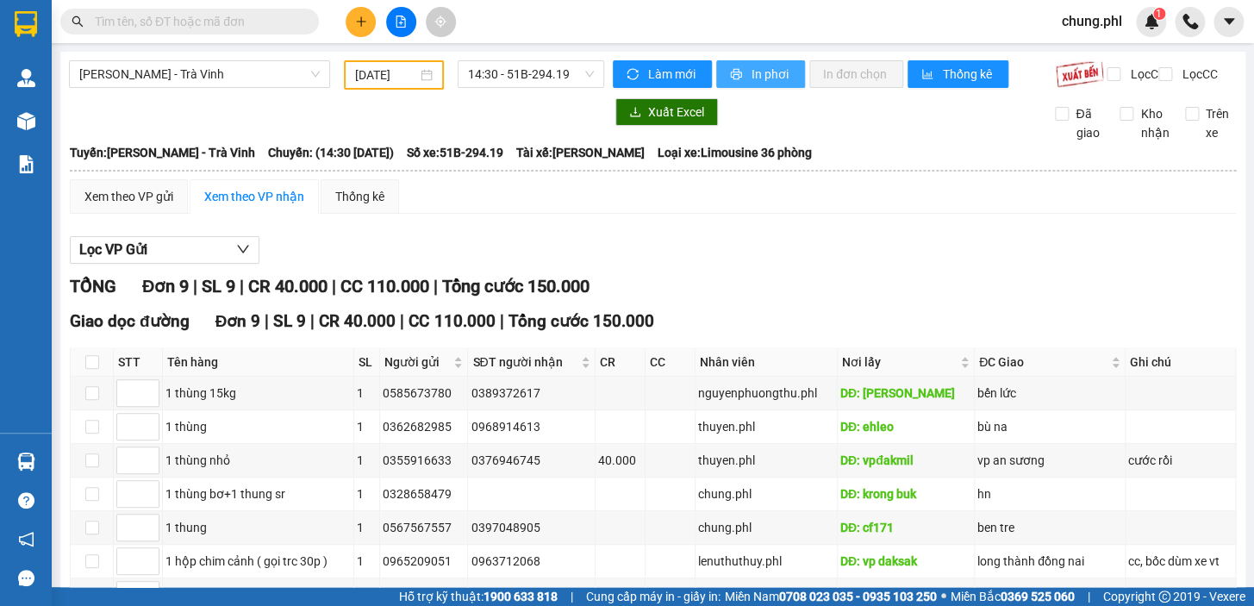
click at [735, 78] on span "printer" at bounding box center [737, 75] width 15 height 14
click at [228, 52] on div "[PERSON_NAME] - Trà Vinh [DATE] 14:30 - 51B-294.19 Làm mới In phơi In đơn chọn …" at bounding box center [652, 406] width 1185 height 708
click at [233, 80] on span "[PERSON_NAME] - Trà Vinh" at bounding box center [199, 74] width 240 height 26
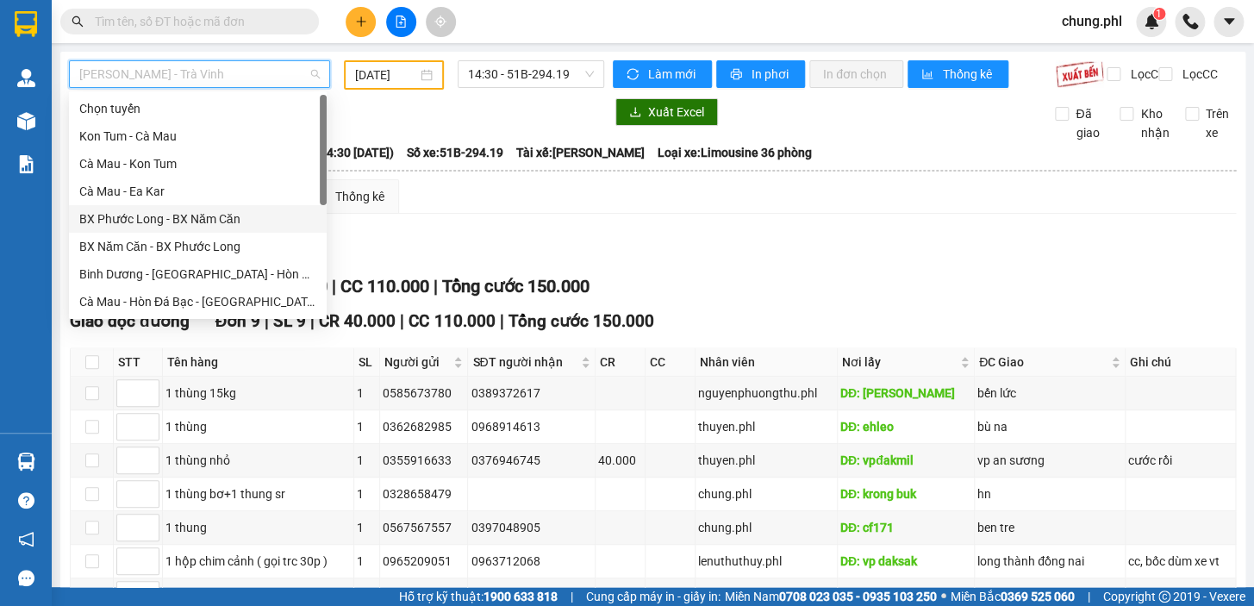
scroll to position [78, 0]
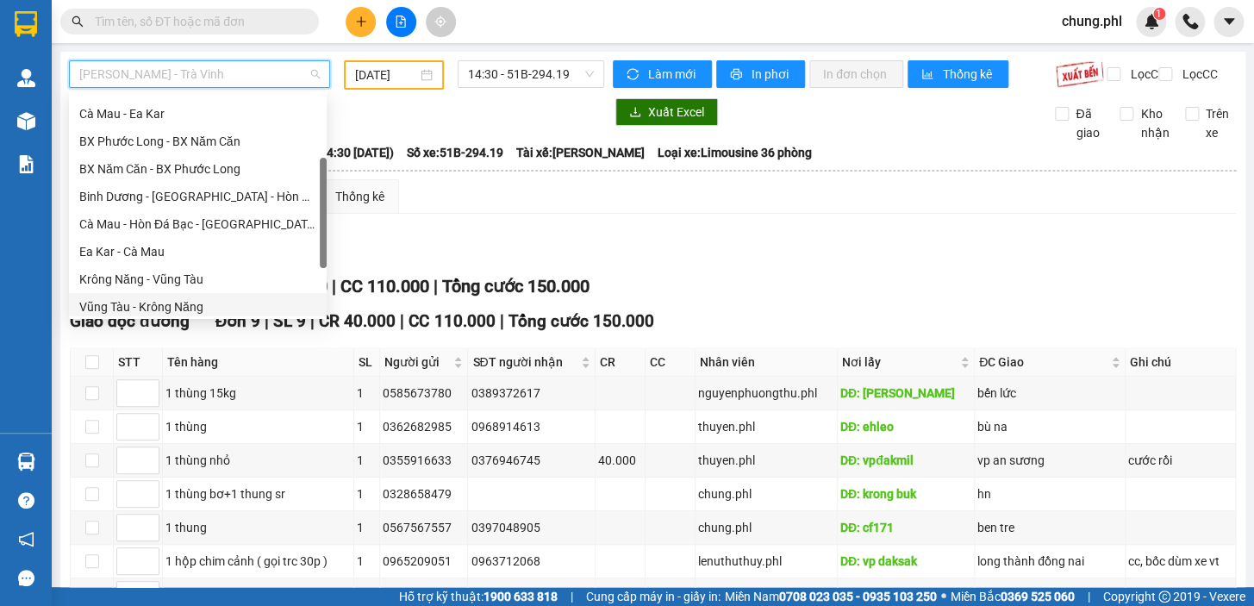
click at [150, 306] on div "Vũng Tàu - Krông Năng" at bounding box center [197, 306] width 237 height 19
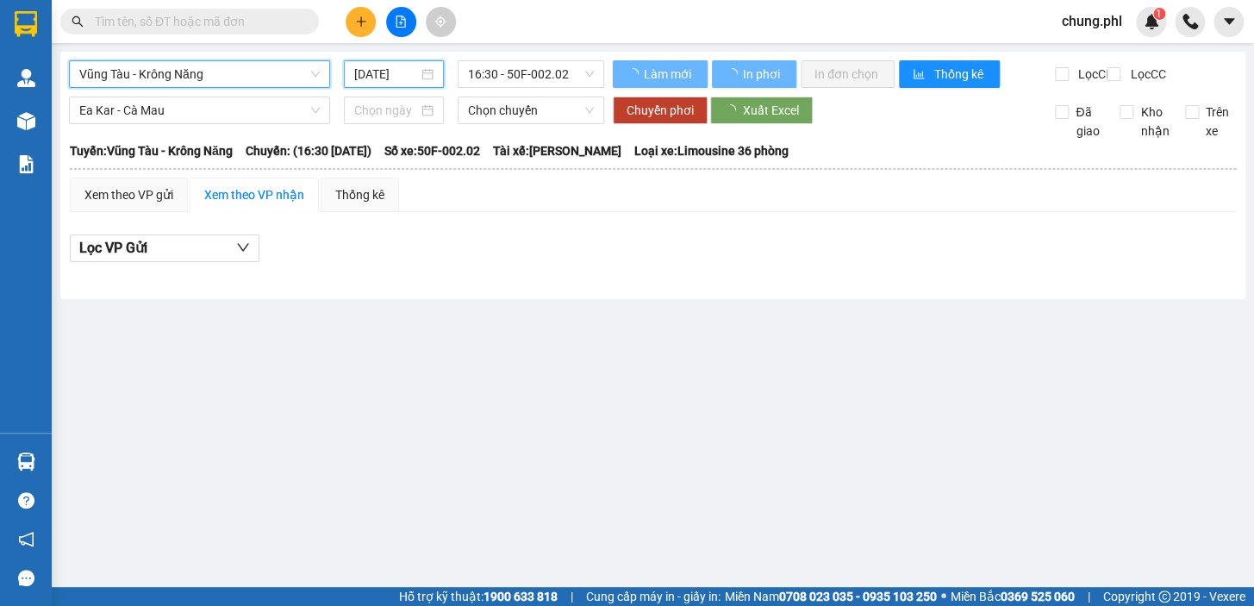
click at [396, 79] on input "[DATE]" at bounding box center [386, 74] width 65 height 19
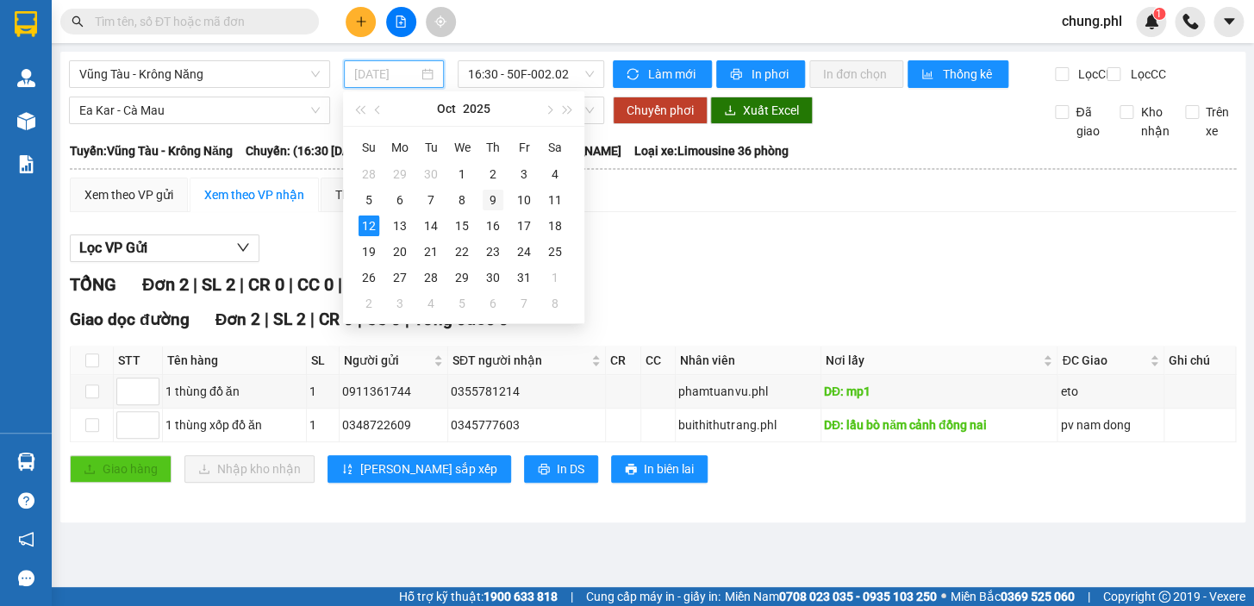
click at [492, 196] on div "9" at bounding box center [493, 200] width 21 height 21
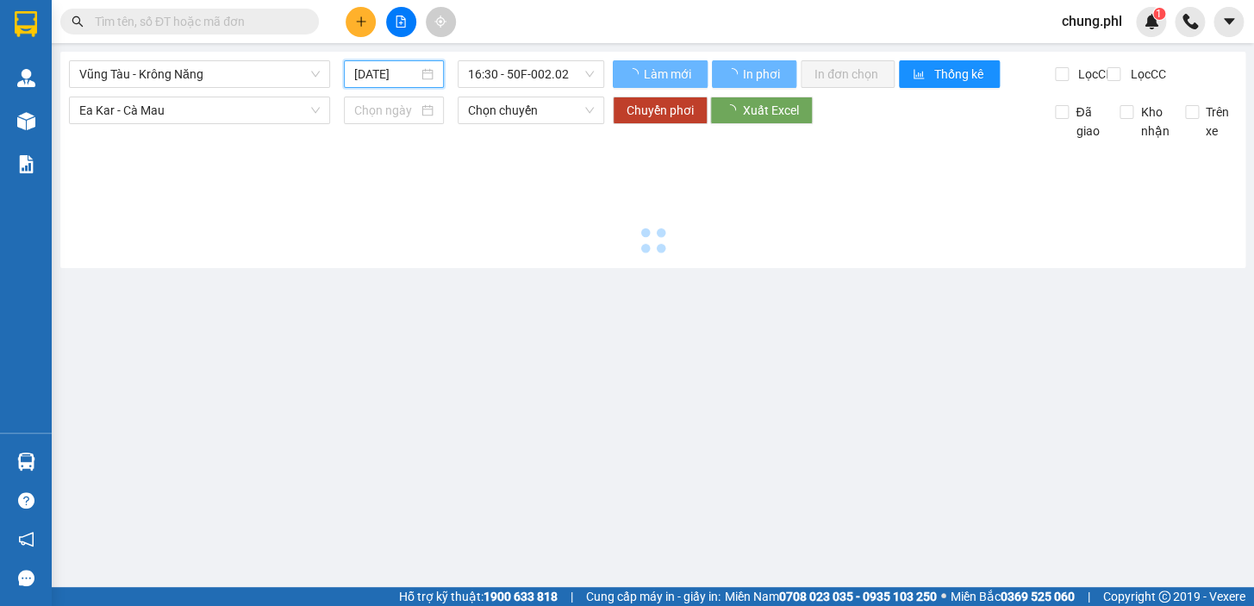
type input "[DATE]"
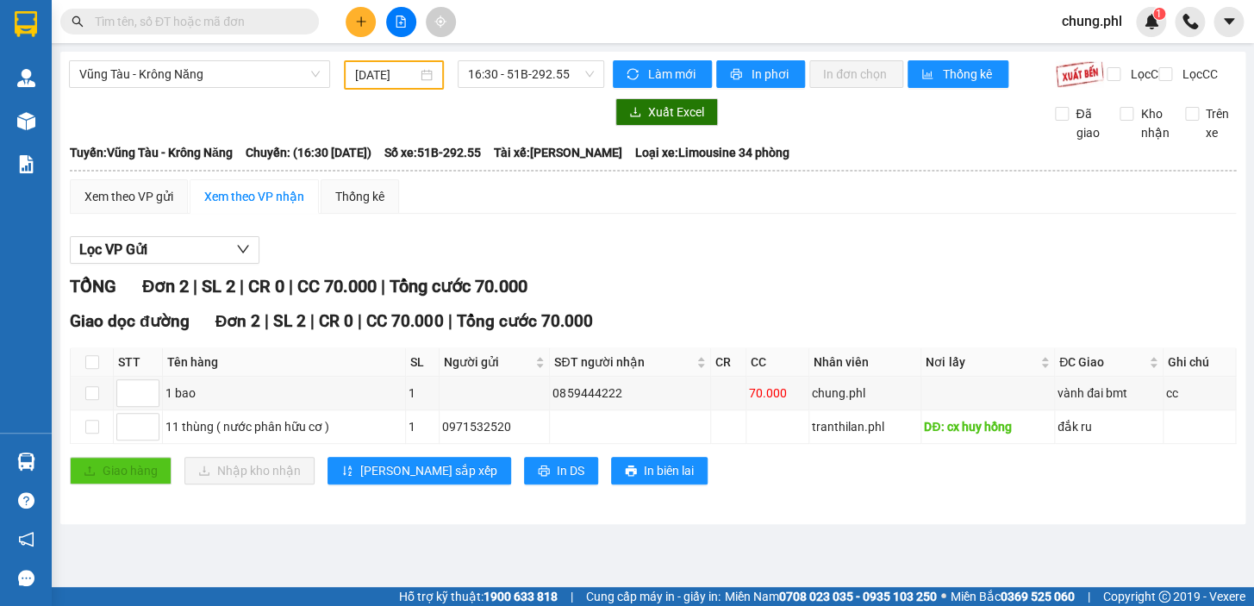
click at [241, 59] on div "Vũng Tàu - [GEOGRAPHIC_DATA] Năng [DATE] 16:30 - 51B-292.55 Làm mới In phơi In …" at bounding box center [652, 288] width 1185 height 472
click at [240, 69] on span "Vũng Tàu - Krông Năng" at bounding box center [199, 74] width 240 height 26
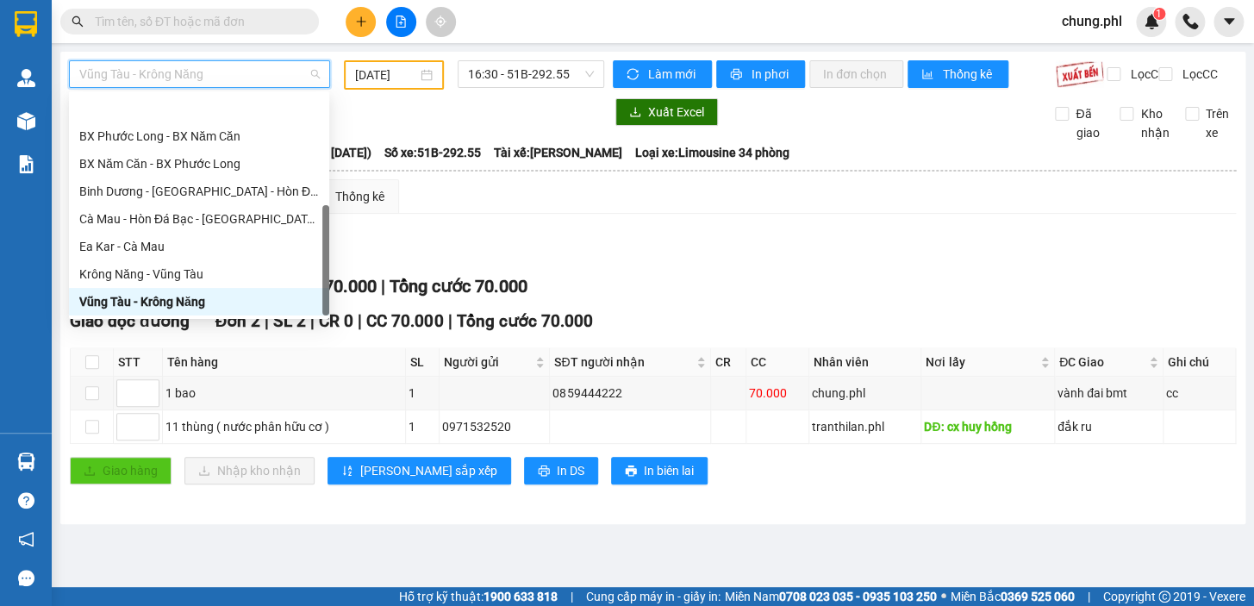
scroll to position [138, 0]
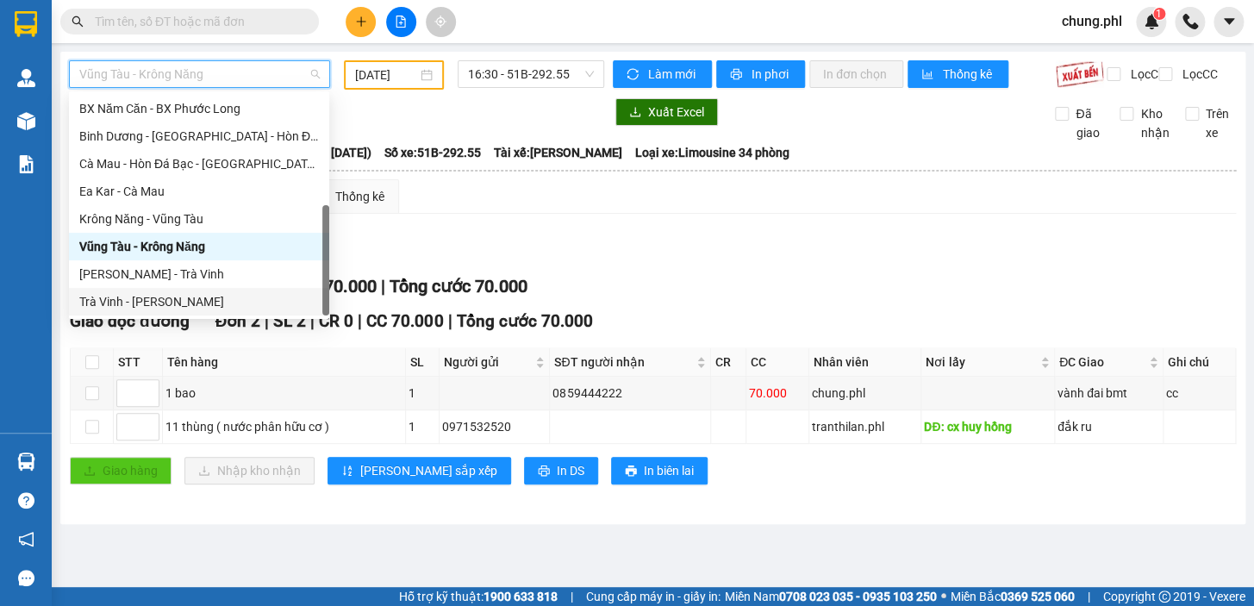
click at [146, 297] on div "Trà Vinh - [PERSON_NAME]" at bounding box center [199, 301] width 240 height 19
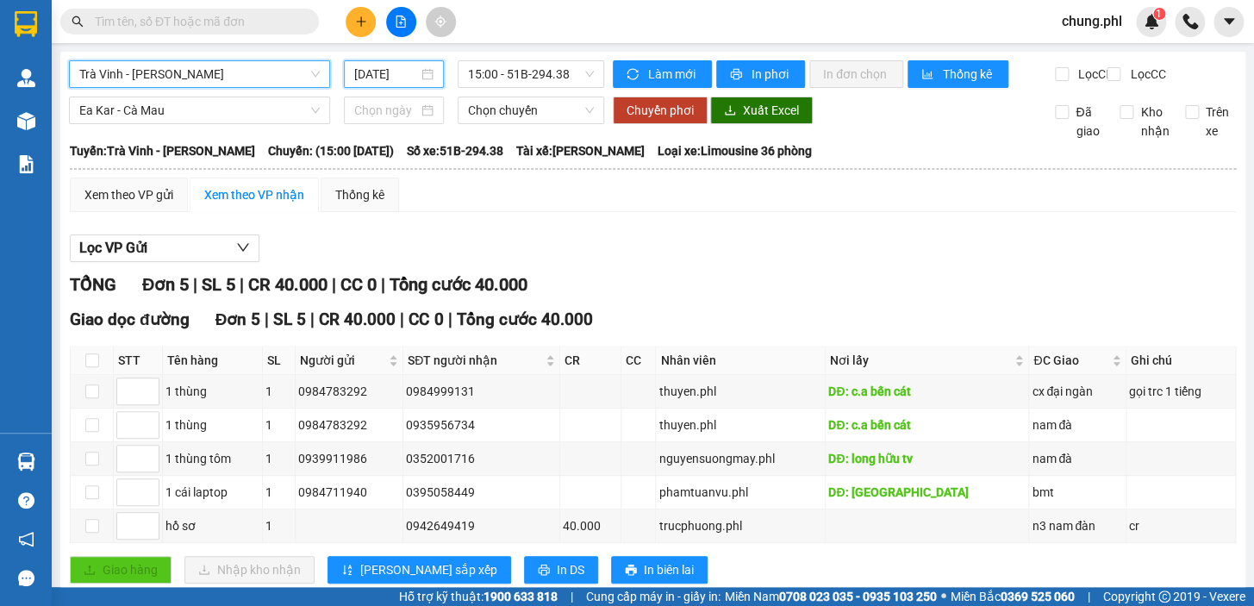
click at [400, 67] on input "[DATE]" at bounding box center [386, 74] width 65 height 19
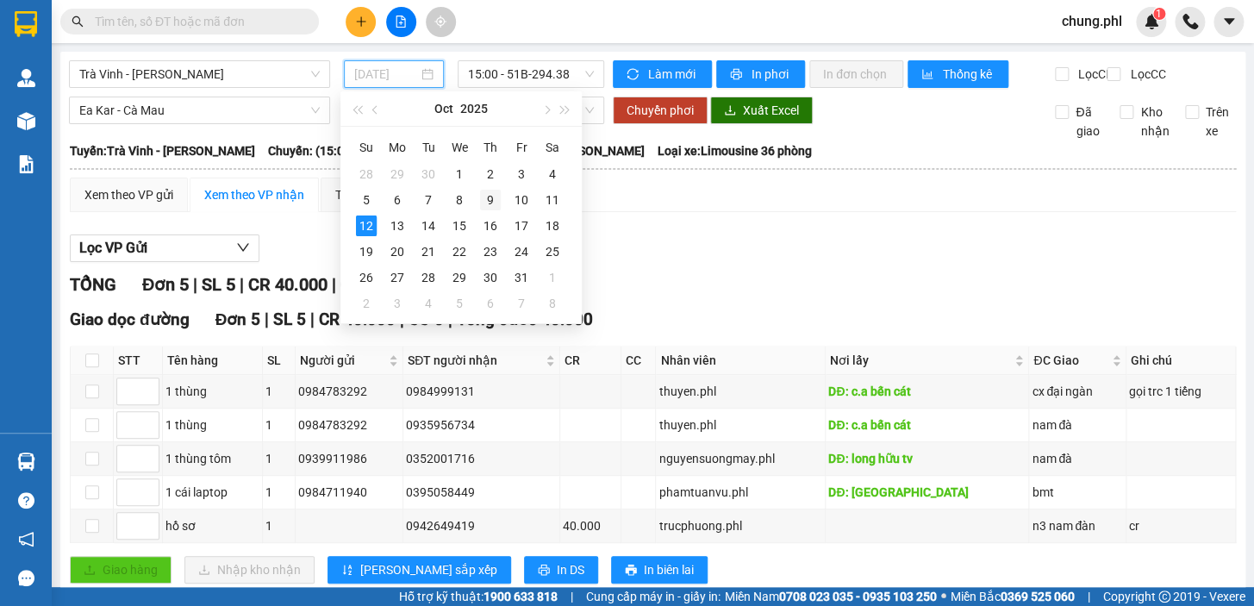
click at [490, 200] on div "9" at bounding box center [490, 200] width 21 height 21
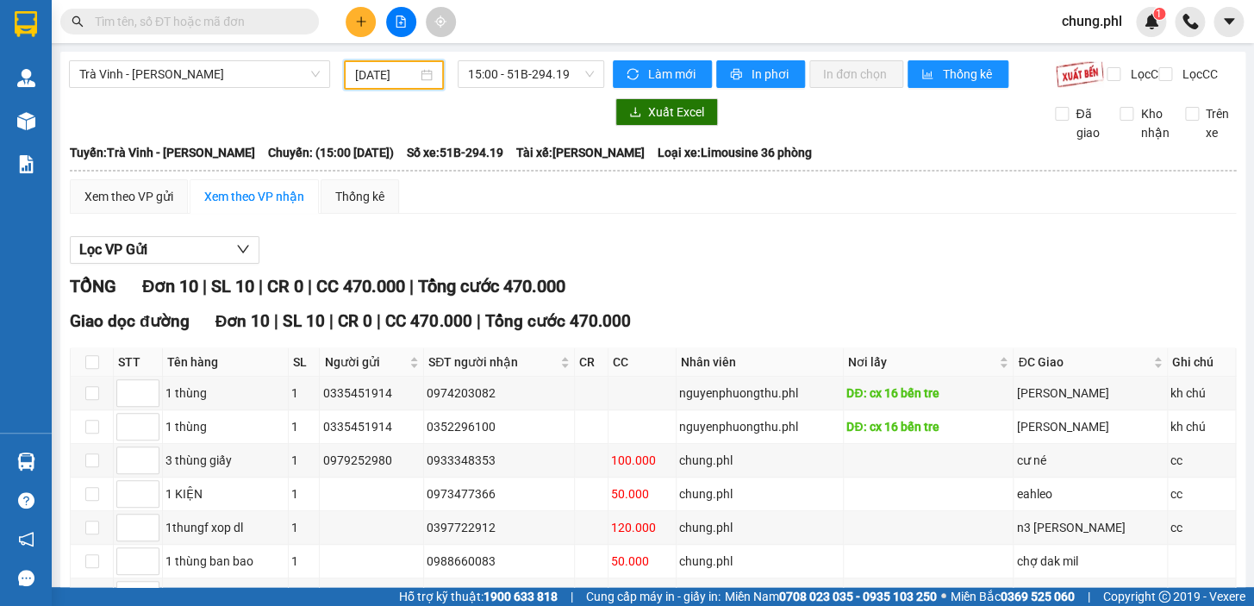
click at [385, 69] on input "[DATE]" at bounding box center [386, 75] width 63 height 19
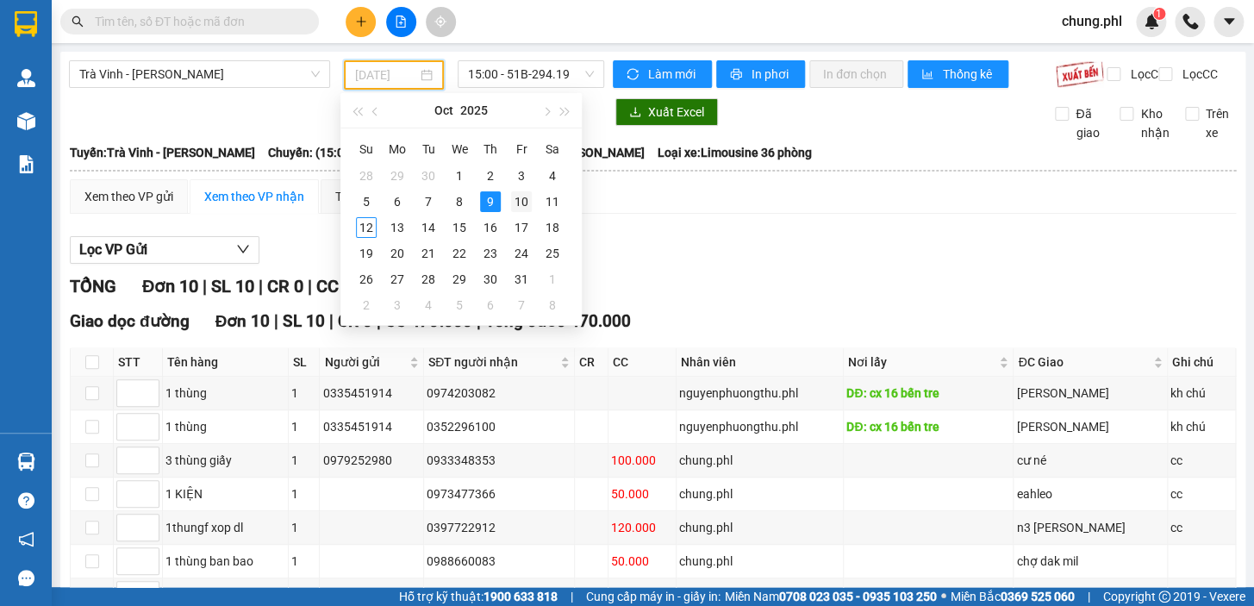
click at [523, 201] on div "10" at bounding box center [521, 201] width 21 height 21
type input "[DATE]"
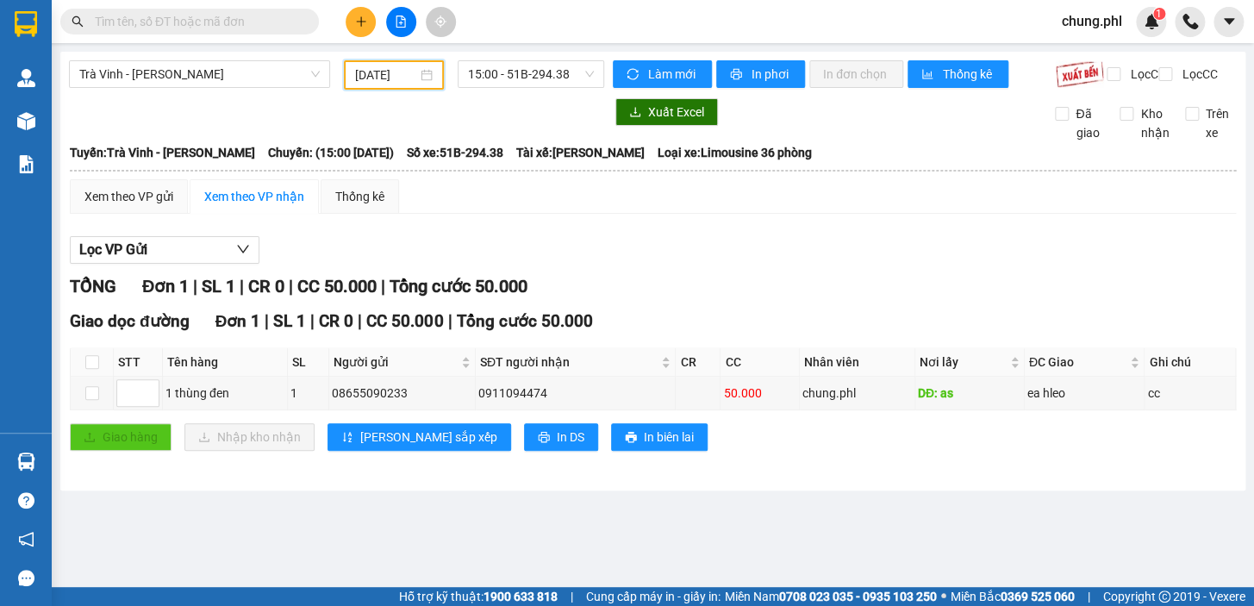
click at [227, 101] on div "Trà Vinh - Gia Lai [DATE] 15:00 - 51B-294.38 Làm mới In phơi In đơn chọn Thống …" at bounding box center [652, 271] width 1185 height 439
click at [228, 90] on div "Trà Vinh - [PERSON_NAME] [DATE] 15:00 - 51B-294.38" at bounding box center [336, 74] width 535 height 29
click at [200, 61] on span "Trà Vinh - [PERSON_NAME]" at bounding box center [199, 74] width 240 height 26
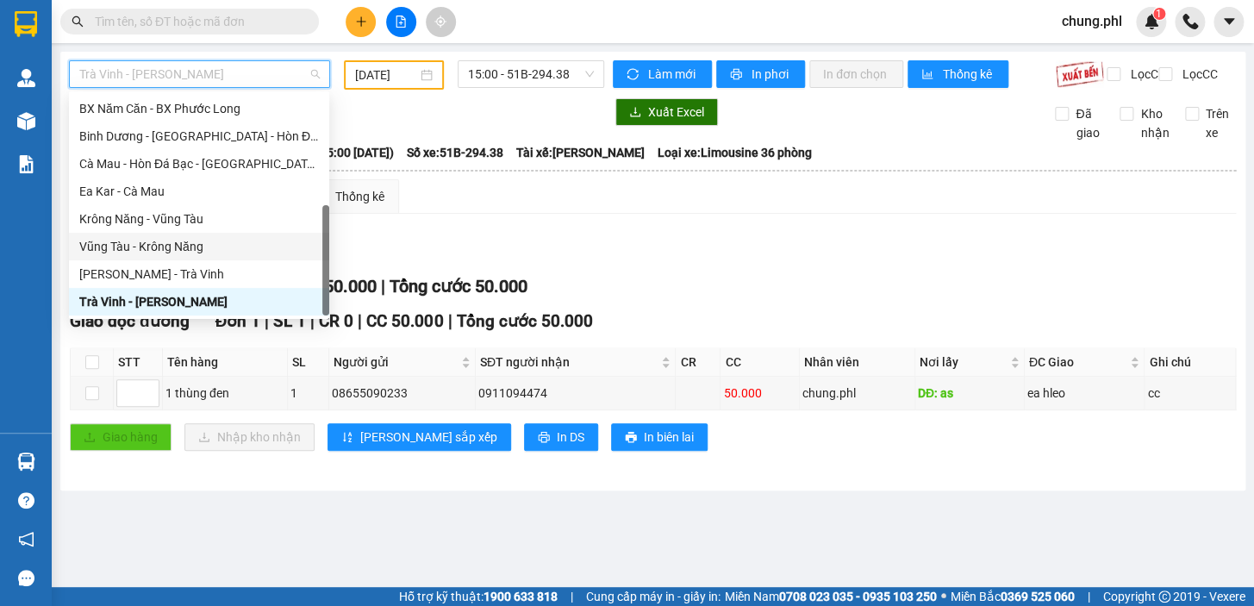
click at [165, 246] on div "Vũng Tàu - Krông Năng" at bounding box center [199, 246] width 240 height 19
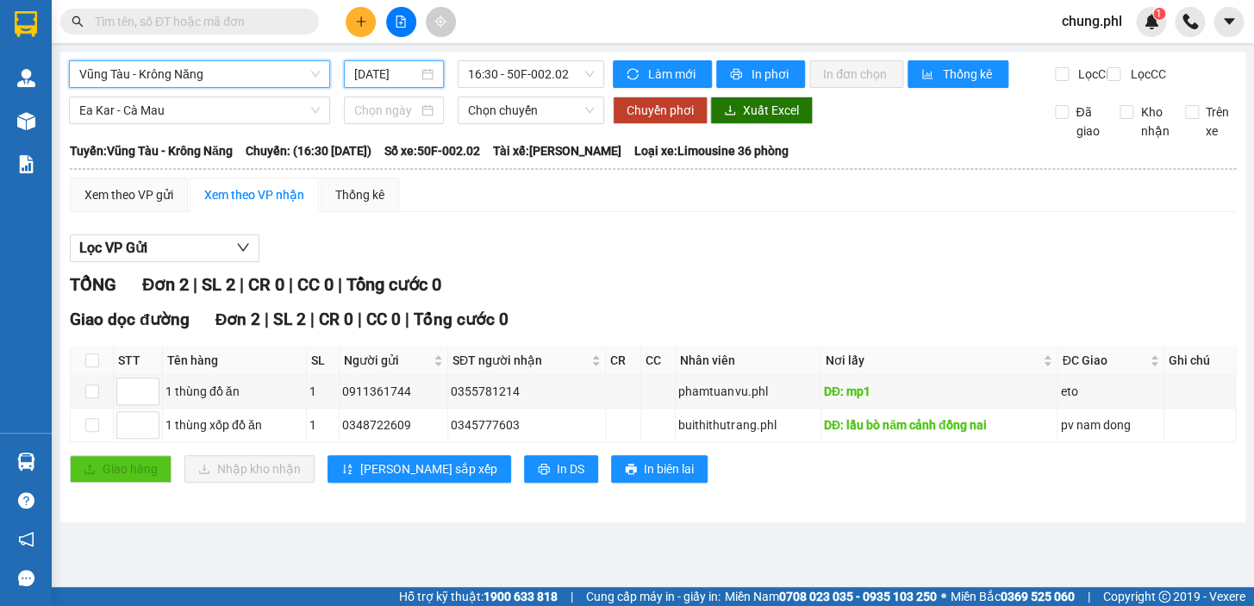
click at [384, 65] on input "[DATE]" at bounding box center [386, 74] width 65 height 19
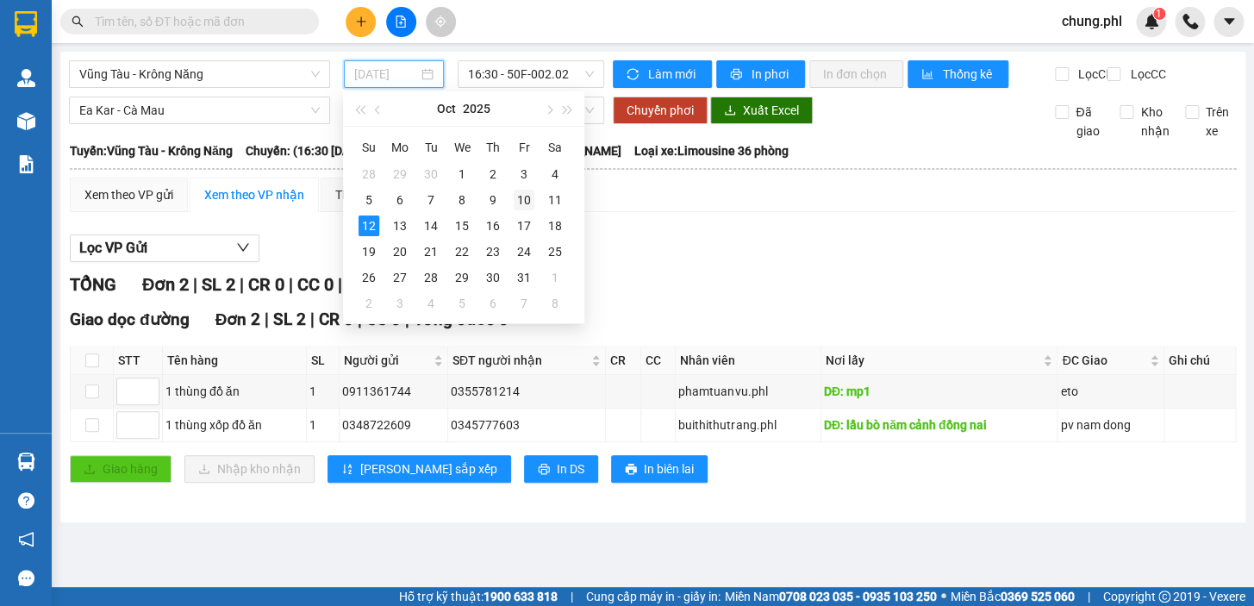
click at [528, 204] on div "10" at bounding box center [524, 200] width 21 height 21
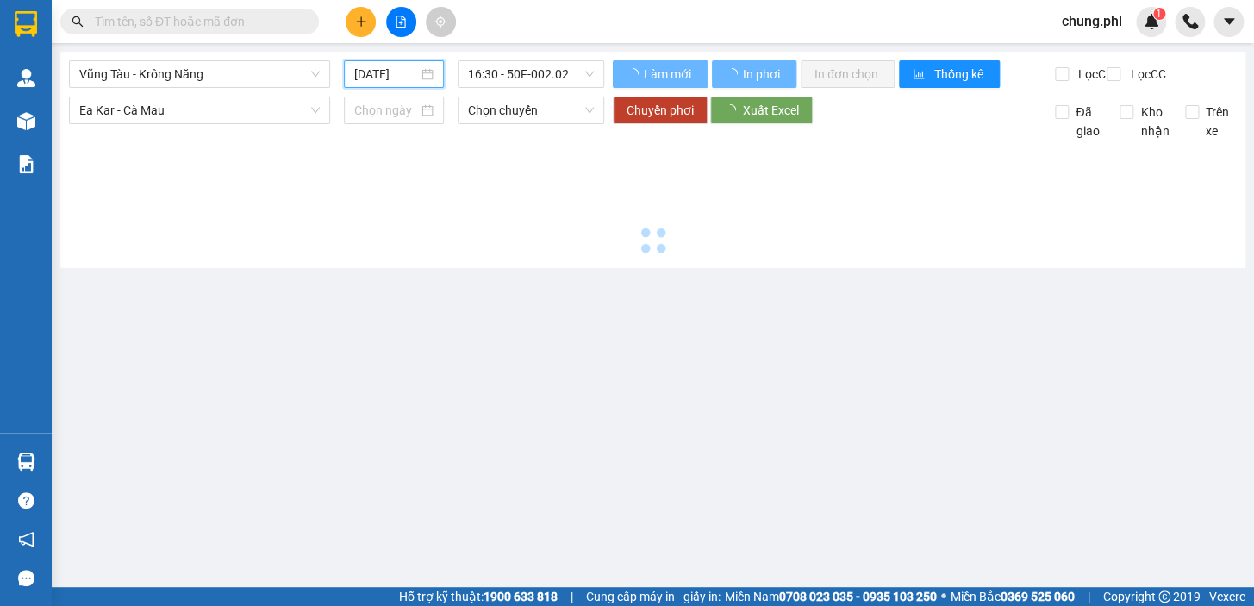
type input "[DATE]"
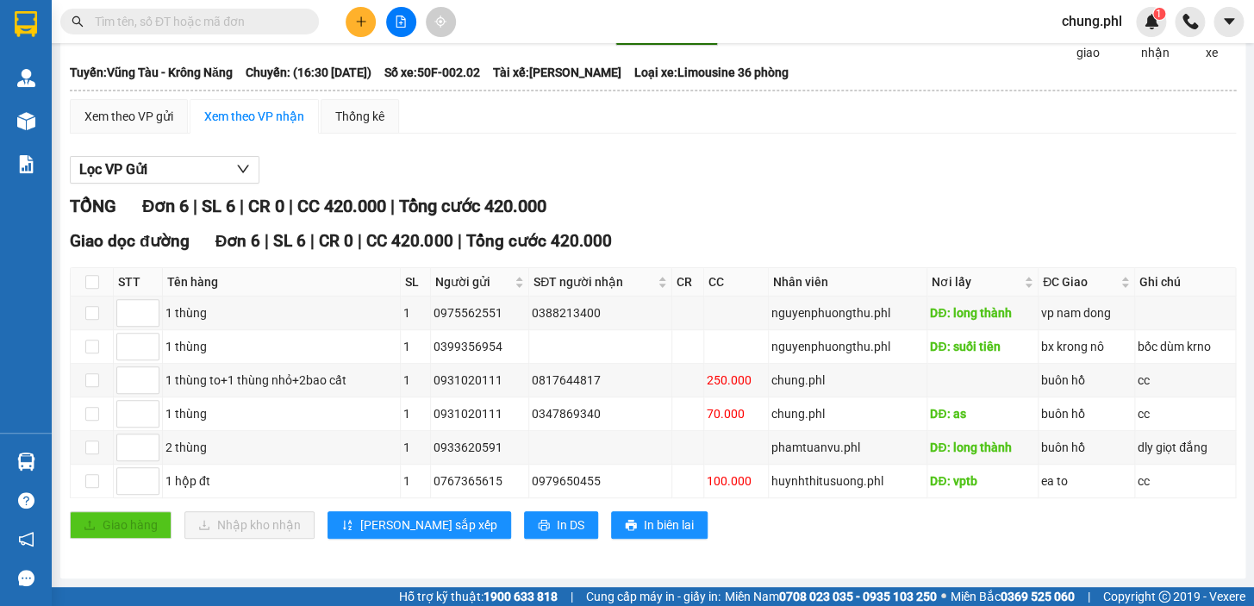
scroll to position [91, 0]
